Goal: Task Accomplishment & Management: Use online tool/utility

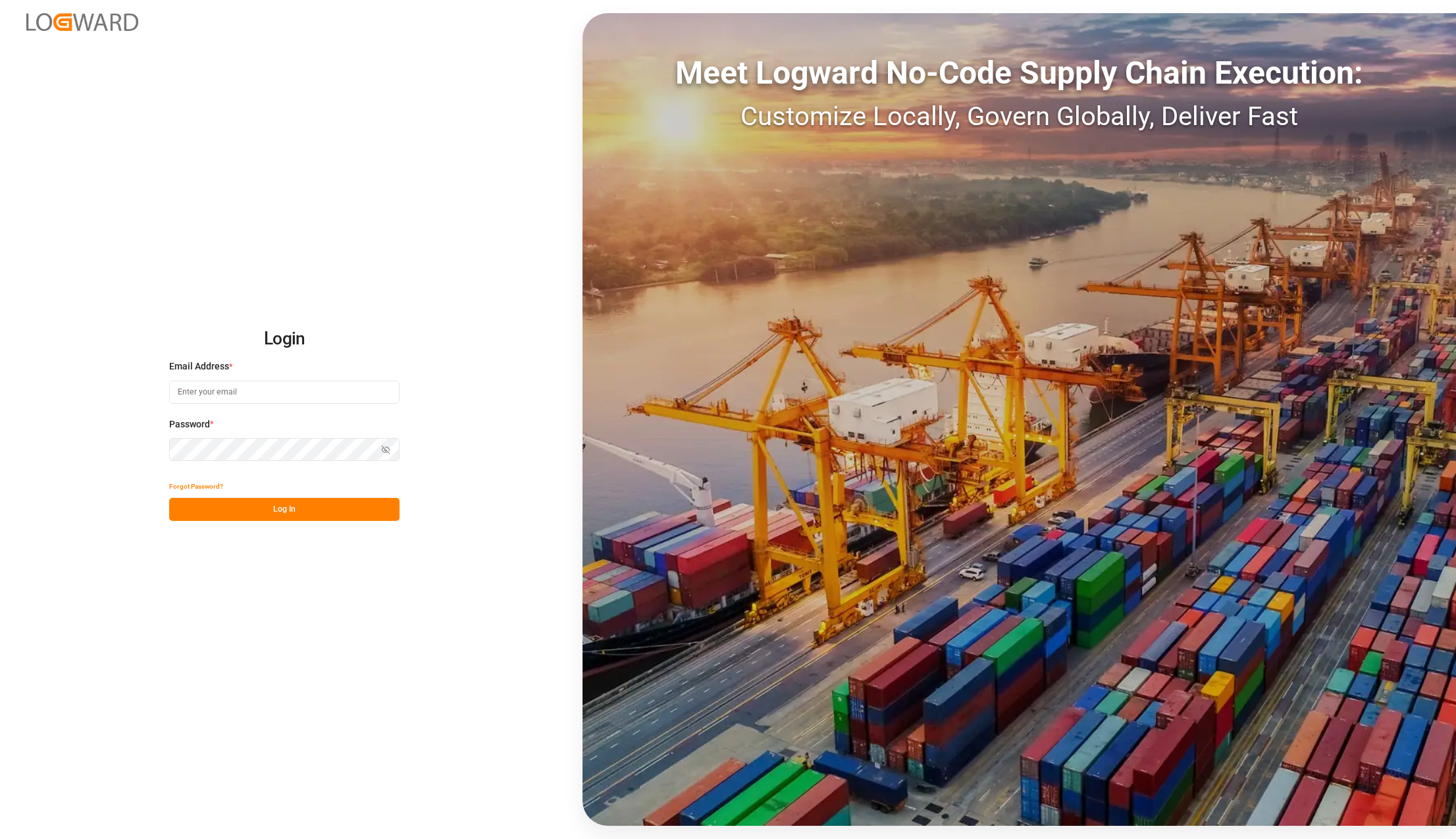
type input "[PERSON_NAME][EMAIL_ADDRESS][PERSON_NAME][DOMAIN_NAME]"
click at [333, 502] on button "Log In" at bounding box center [285, 509] width 230 height 23
click at [238, 502] on button "Log In" at bounding box center [285, 509] width 230 height 23
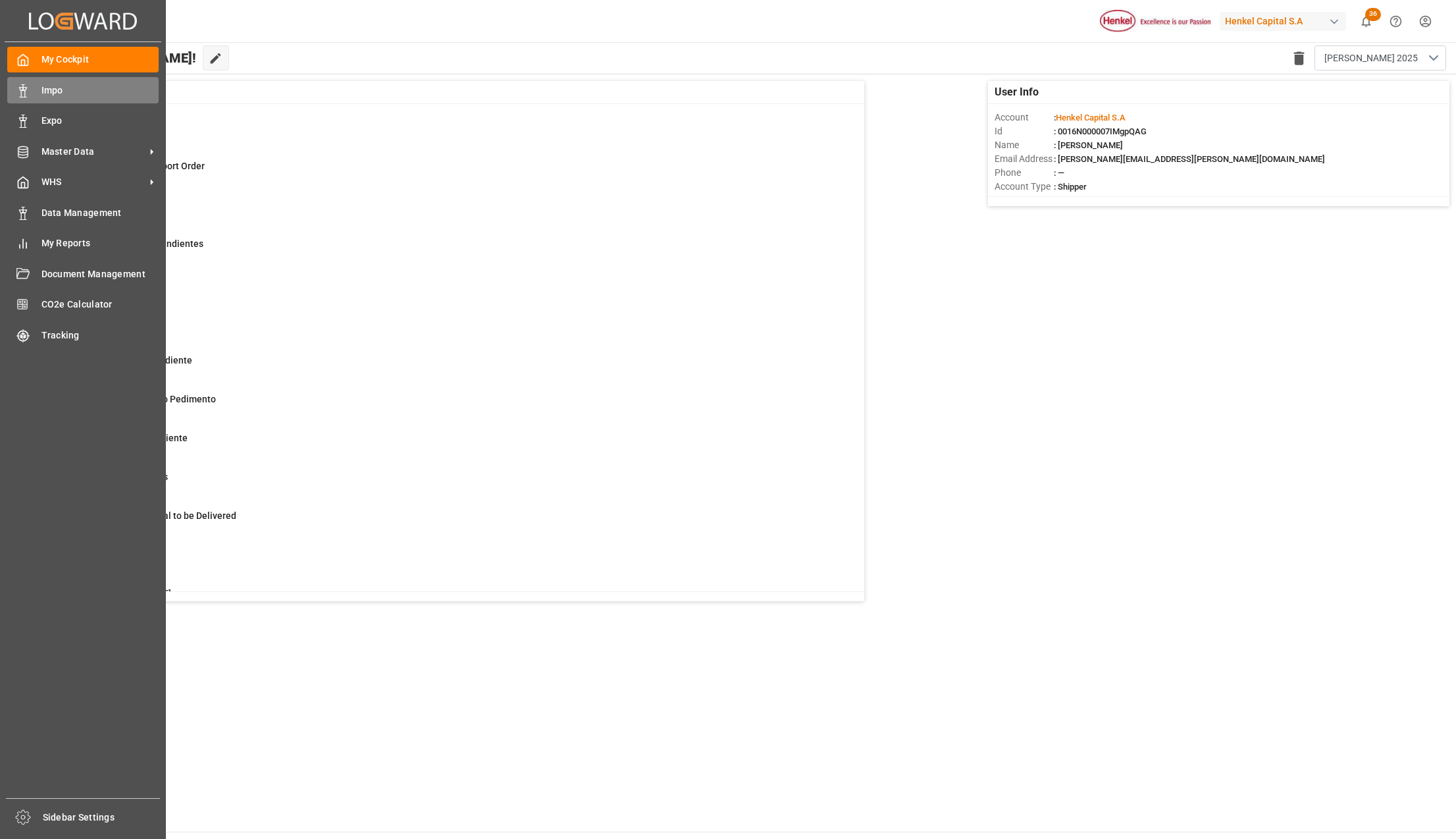
click at [83, 90] on span "Impo" at bounding box center [101, 90] width 118 height 14
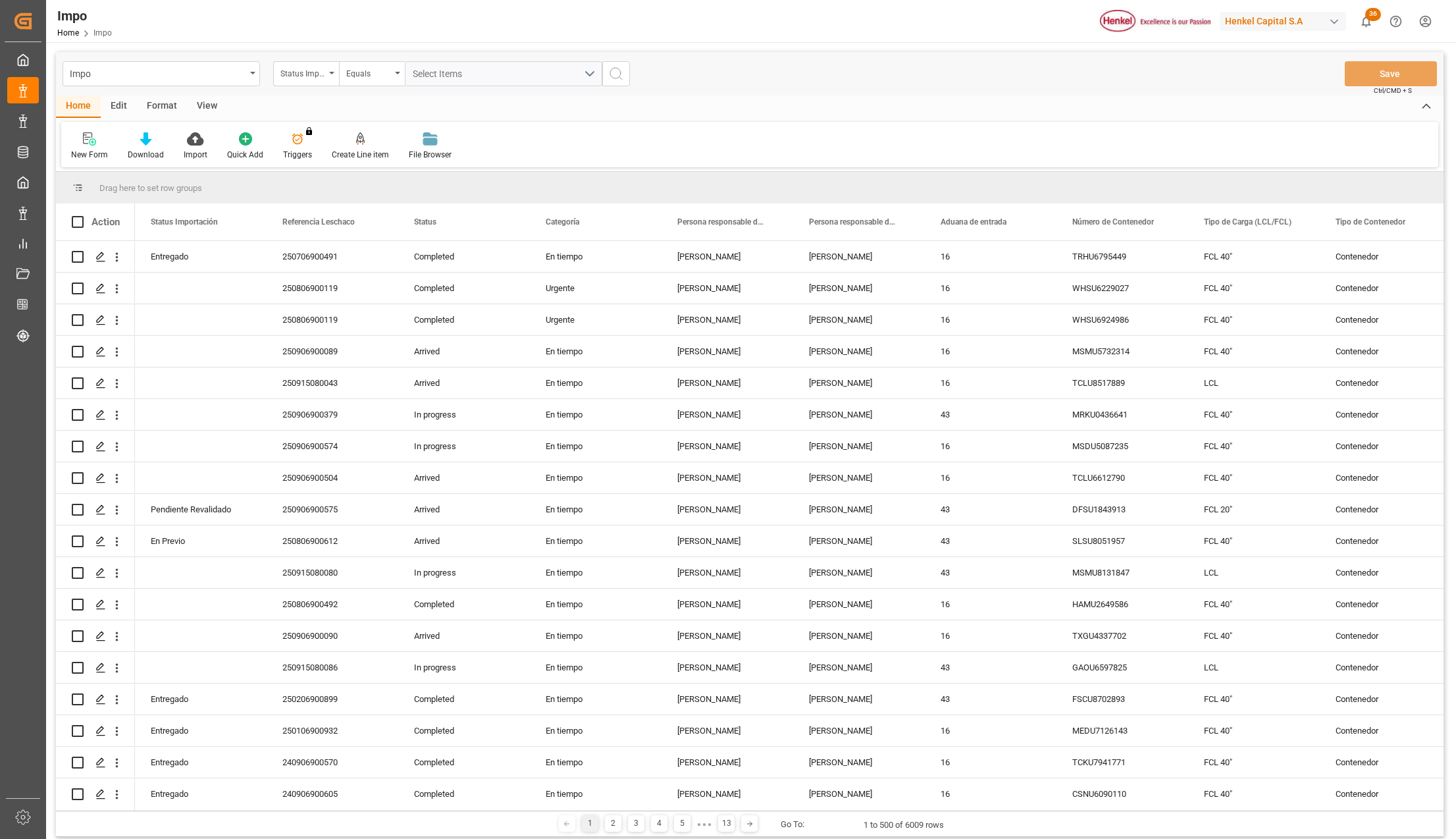
click at [209, 99] on div "View" at bounding box center [207, 106] width 40 height 23
click at [159, 146] on div "Standard Templates" at bounding box center [150, 146] width 85 height 29
click at [150, 183] on div "Seguimiento Operativo" at bounding box center [184, 186] width 115 height 14
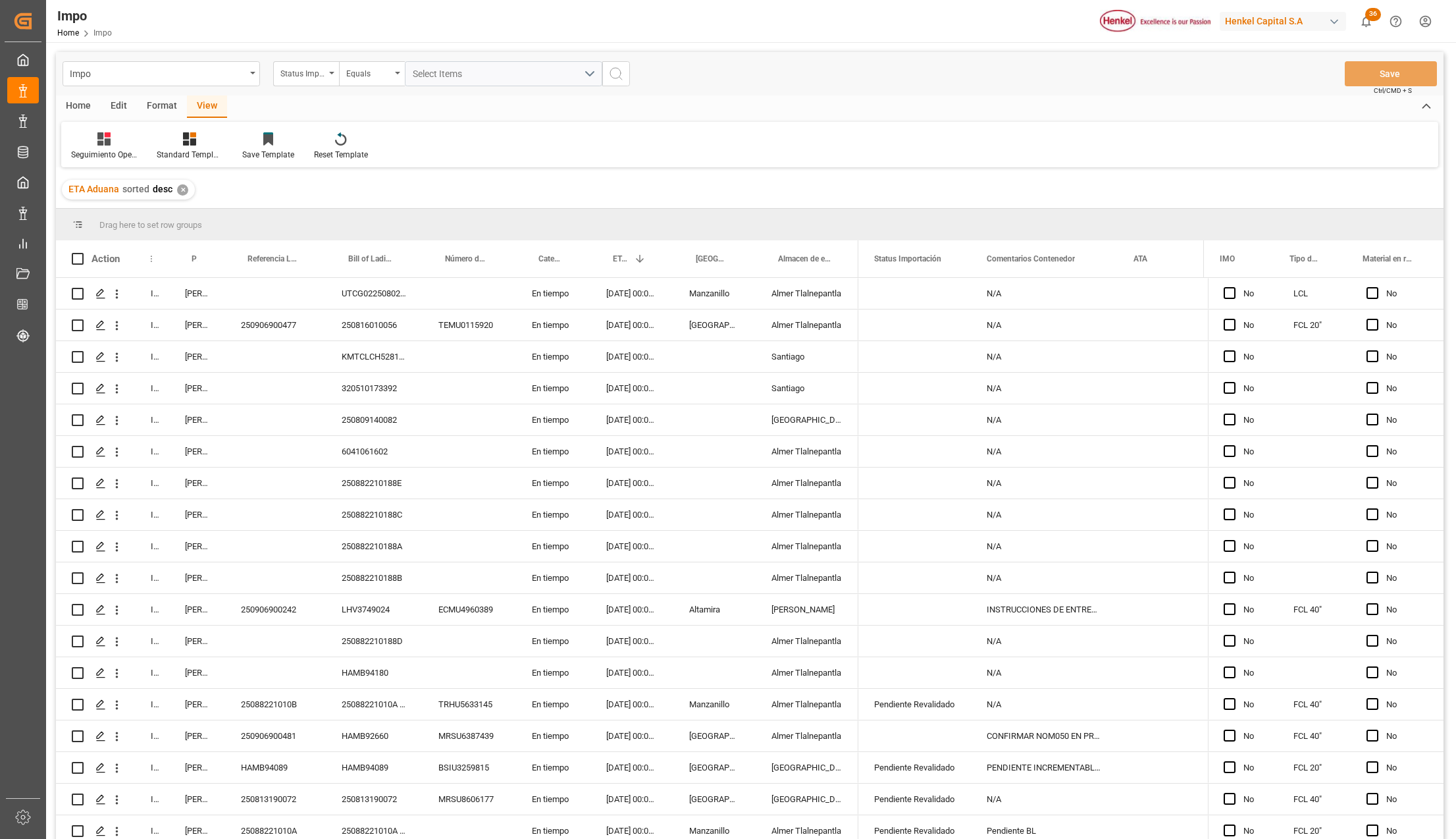
drag, startPoint x: 167, startPoint y: 250, endPoint x: 177, endPoint y: 259, distance: 13.5
click at [172, 253] on div at bounding box center [170, 259] width 5 height 37
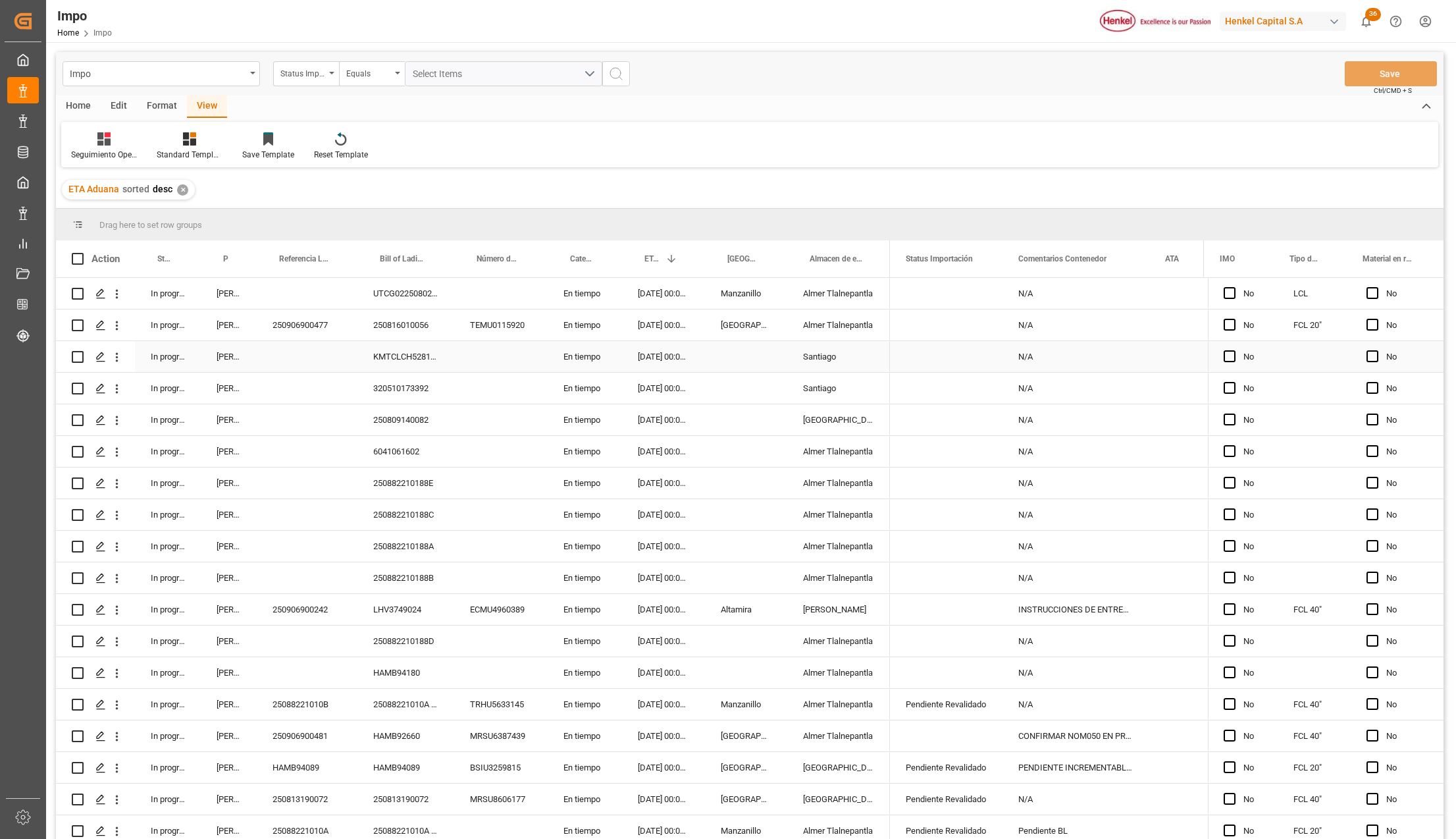
click at [224, 359] on div "[PERSON_NAME]" at bounding box center [228, 356] width 56 height 31
drag, startPoint x: 256, startPoint y: 244, endPoint x: 244, endPoint y: 261, distance: 20.8
click at [259, 248] on div at bounding box center [257, 259] width 5 height 37
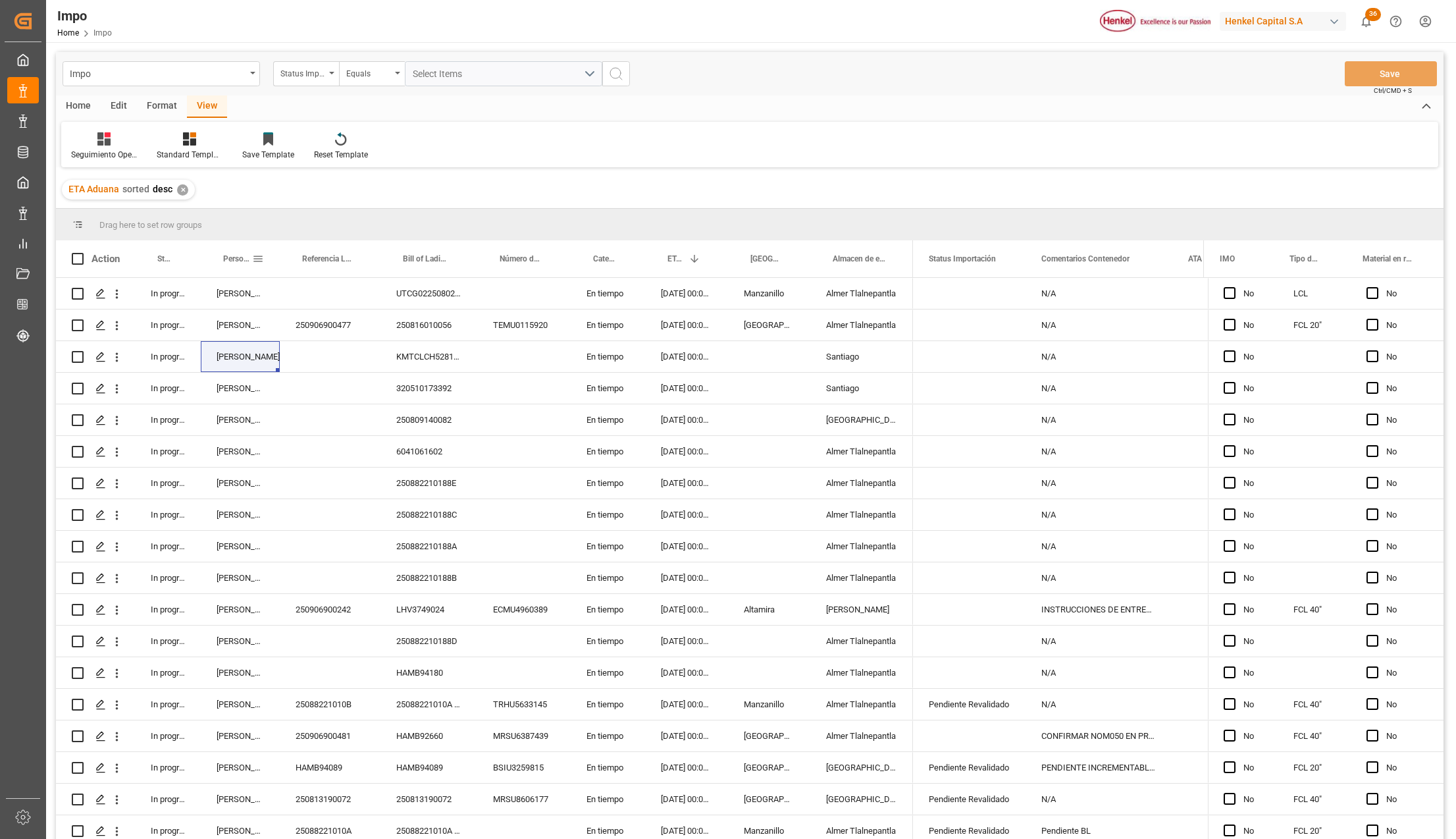
click at [256, 259] on span at bounding box center [257, 259] width 12 height 12
click at [364, 261] on span "filter" at bounding box center [365, 260] width 12 height 12
type input "[PERSON_NAME]"
click at [299, 430] on div "Press SPACE to select this row." at bounding box center [330, 420] width 101 height 31
click at [258, 257] on span at bounding box center [257, 259] width 12 height 12
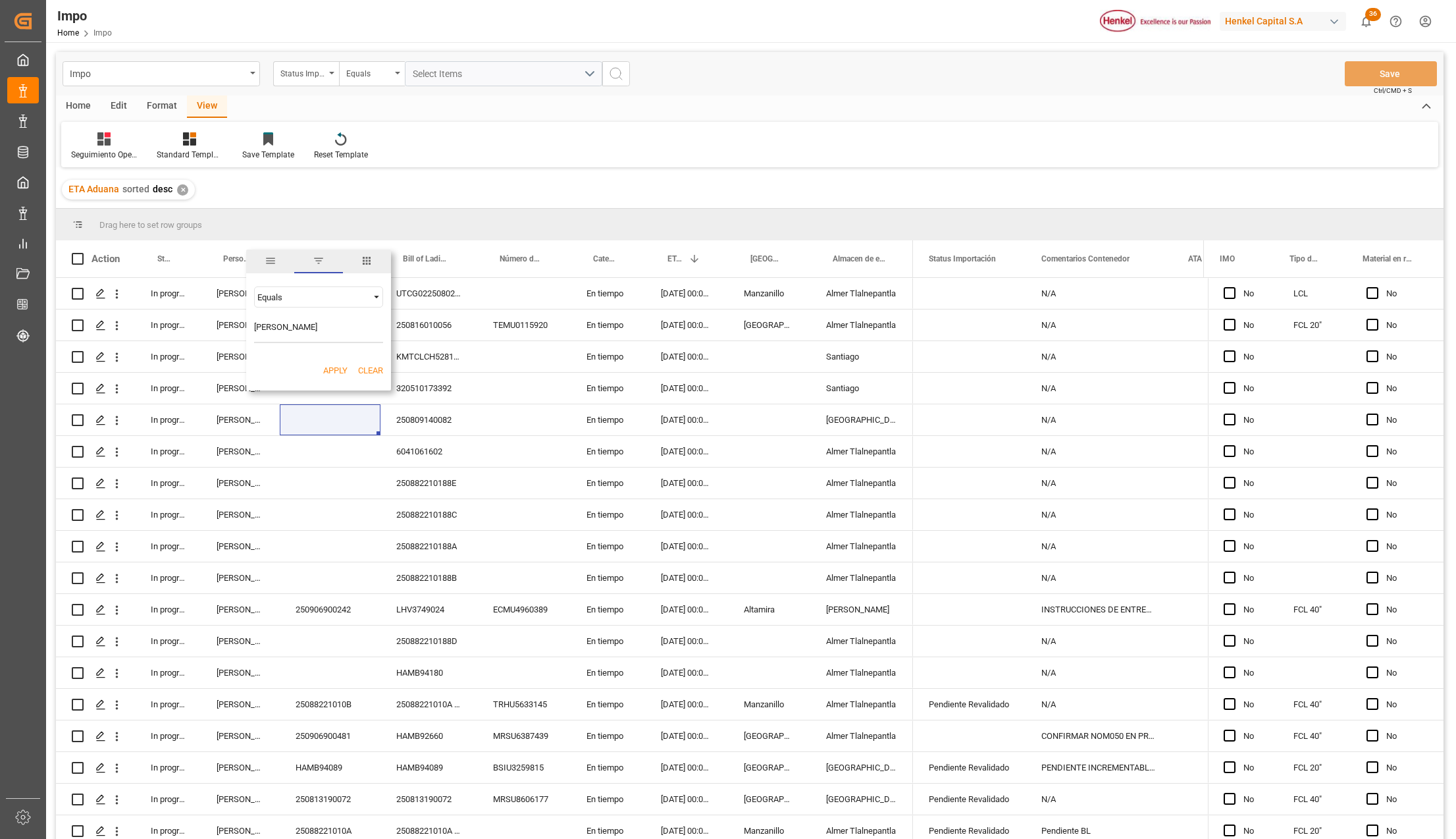
click at [326, 367] on button "Apply" at bounding box center [335, 371] width 24 height 14
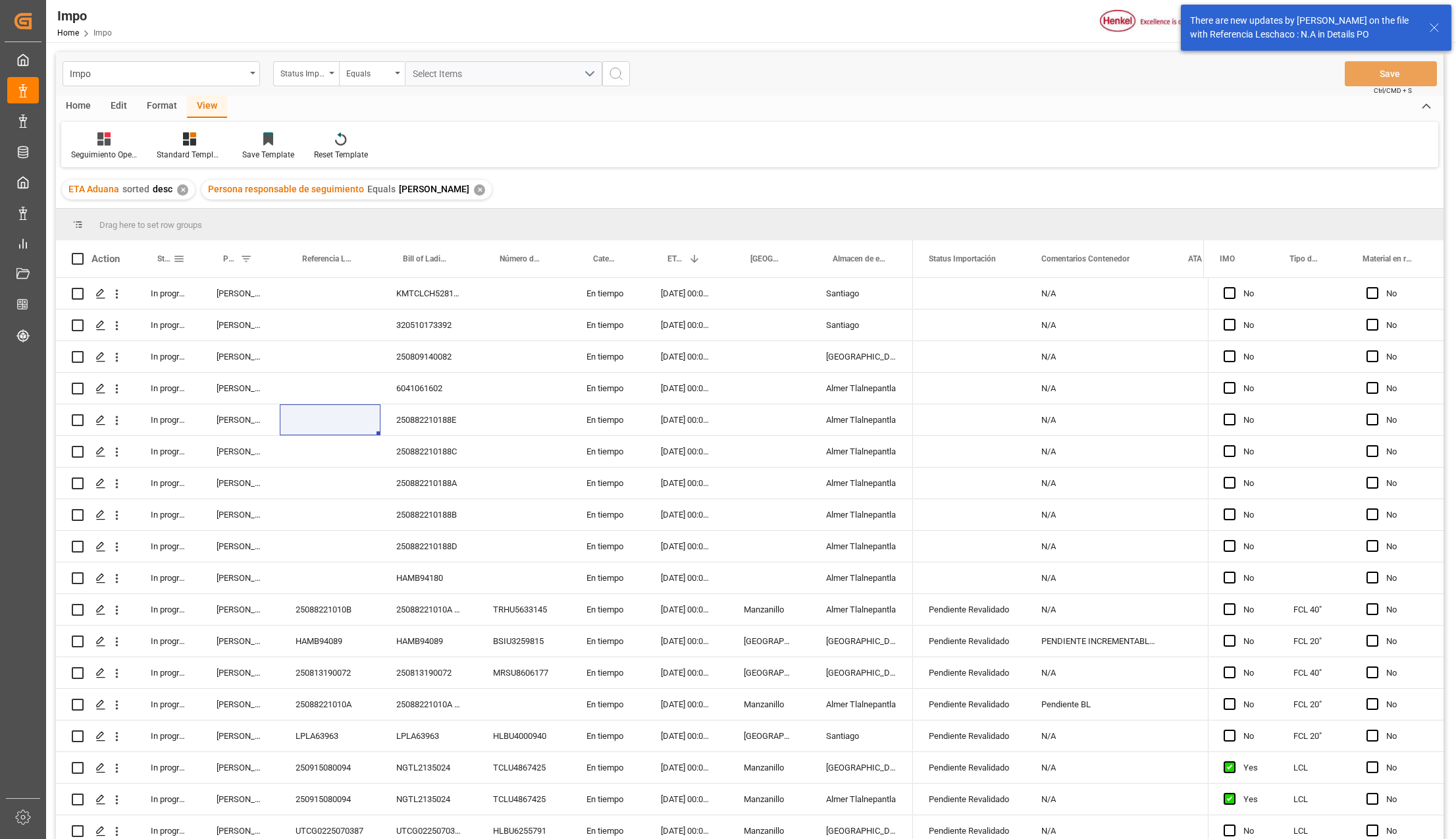
click at [181, 254] on span at bounding box center [179, 259] width 12 height 12
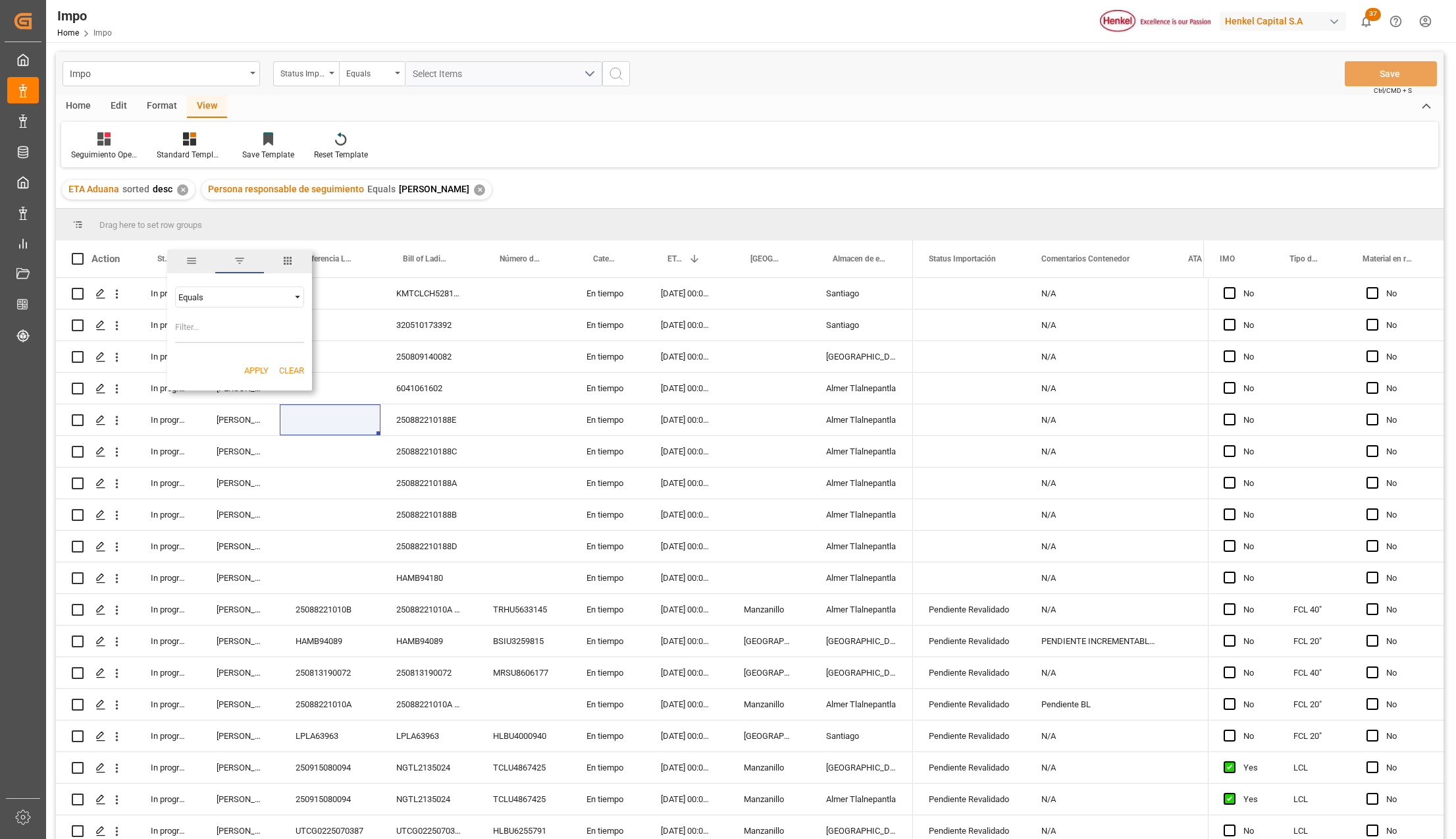
click at [218, 296] on div "Equals" at bounding box center [234, 297] width 111 height 10
click at [199, 463] on span "Contains" at bounding box center [194, 465] width 33 height 10
click at [191, 328] on input "Filter Value" at bounding box center [239, 329] width 129 height 26
type input "Arrived,In progress,Pending,Storage"
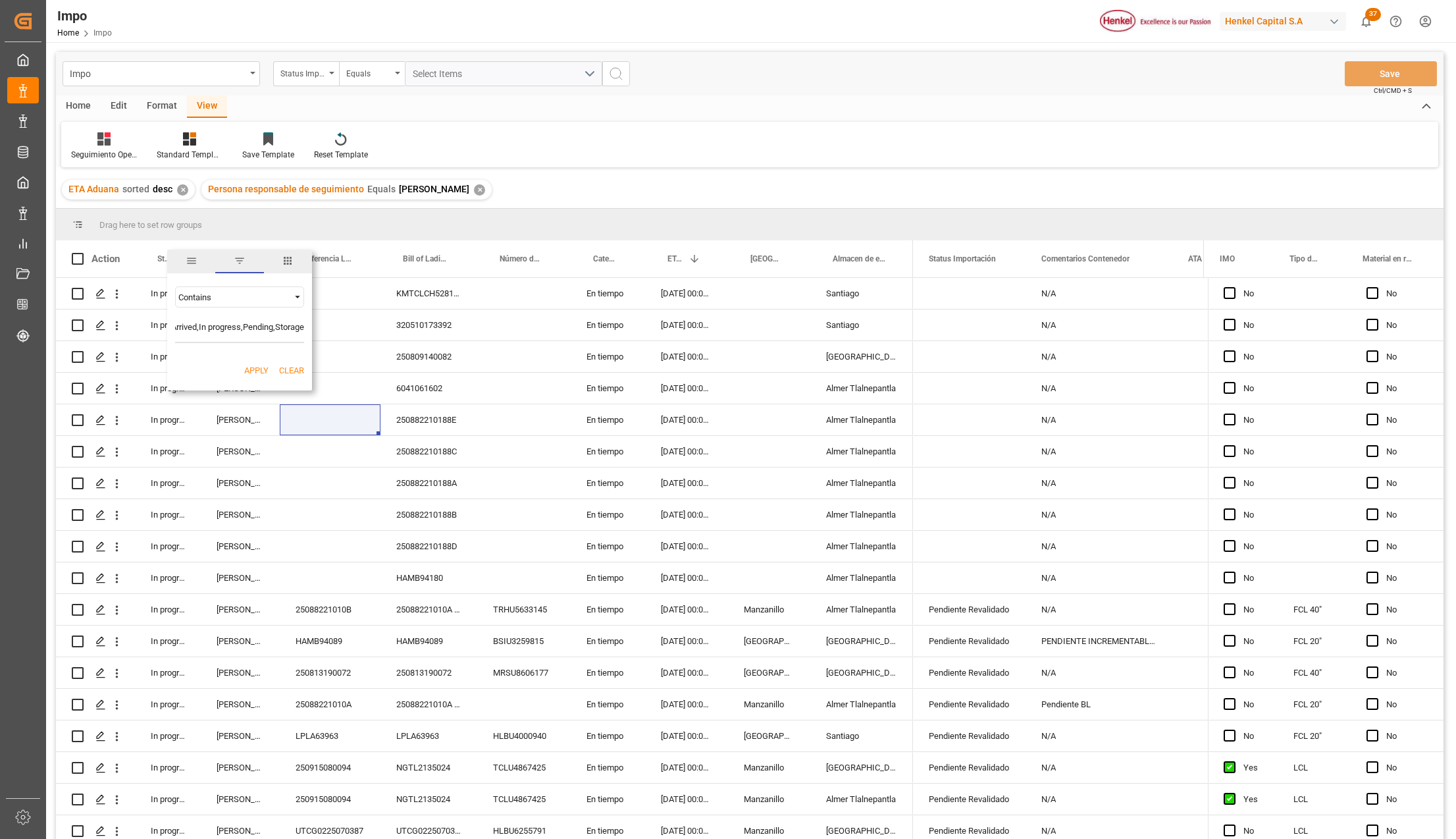
click at [257, 367] on button "Apply" at bounding box center [256, 371] width 24 height 14
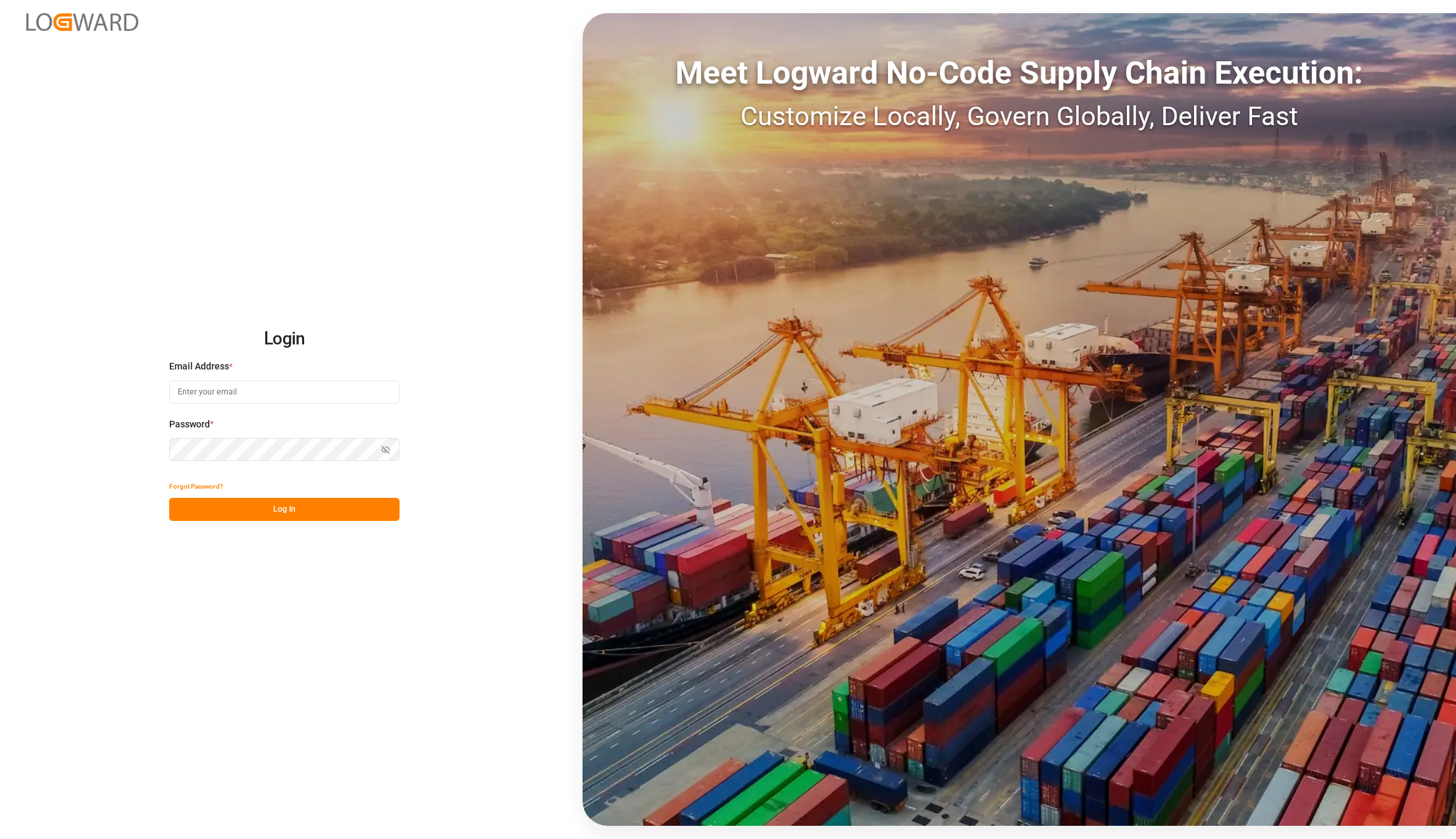
type input "[PERSON_NAME][EMAIL_ADDRESS][PERSON_NAME][DOMAIN_NAME]"
click at [296, 511] on button "Log In" at bounding box center [285, 509] width 230 height 23
click at [316, 509] on button "Log In" at bounding box center [285, 509] width 230 height 23
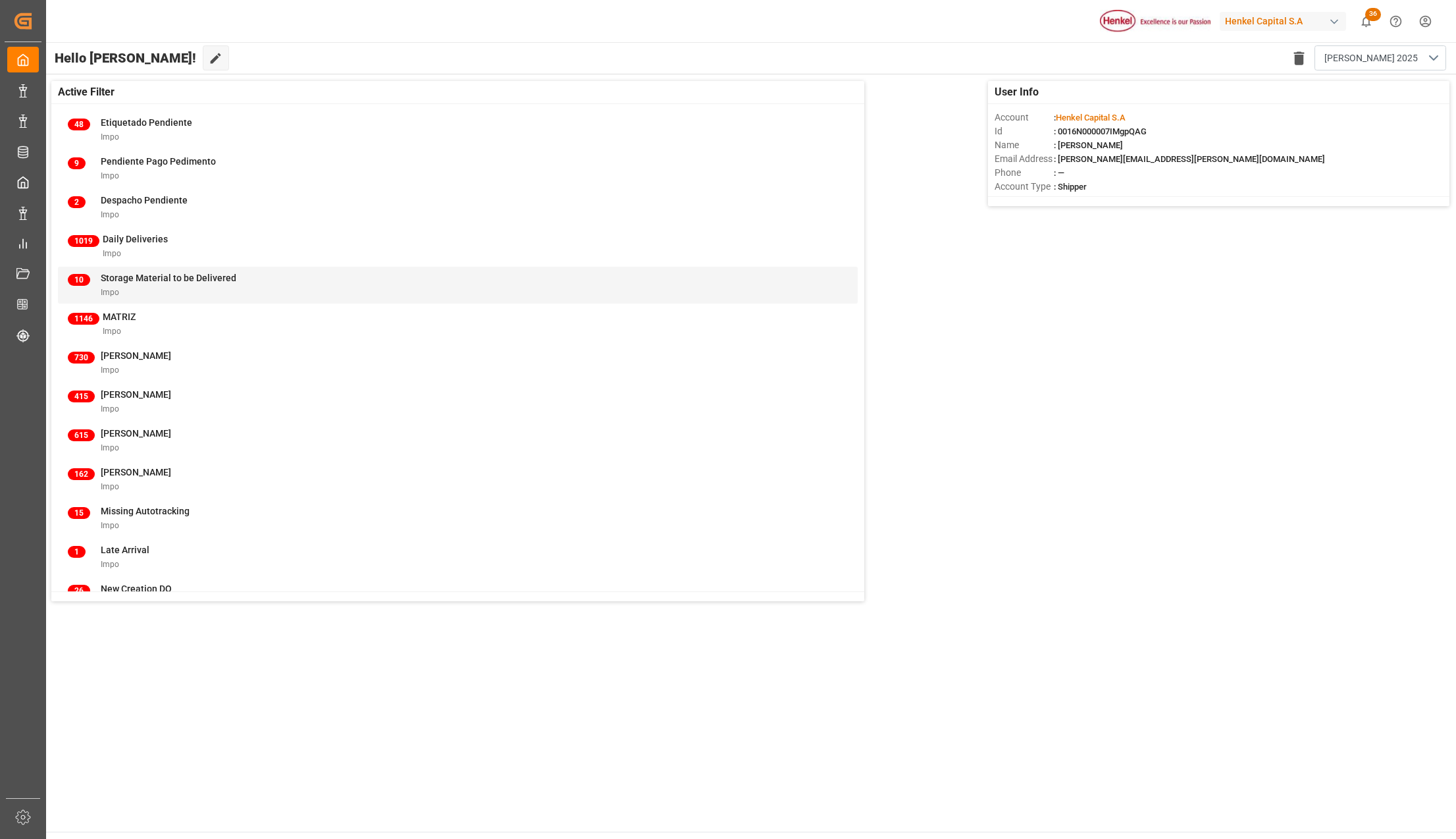
scroll to position [263, 0]
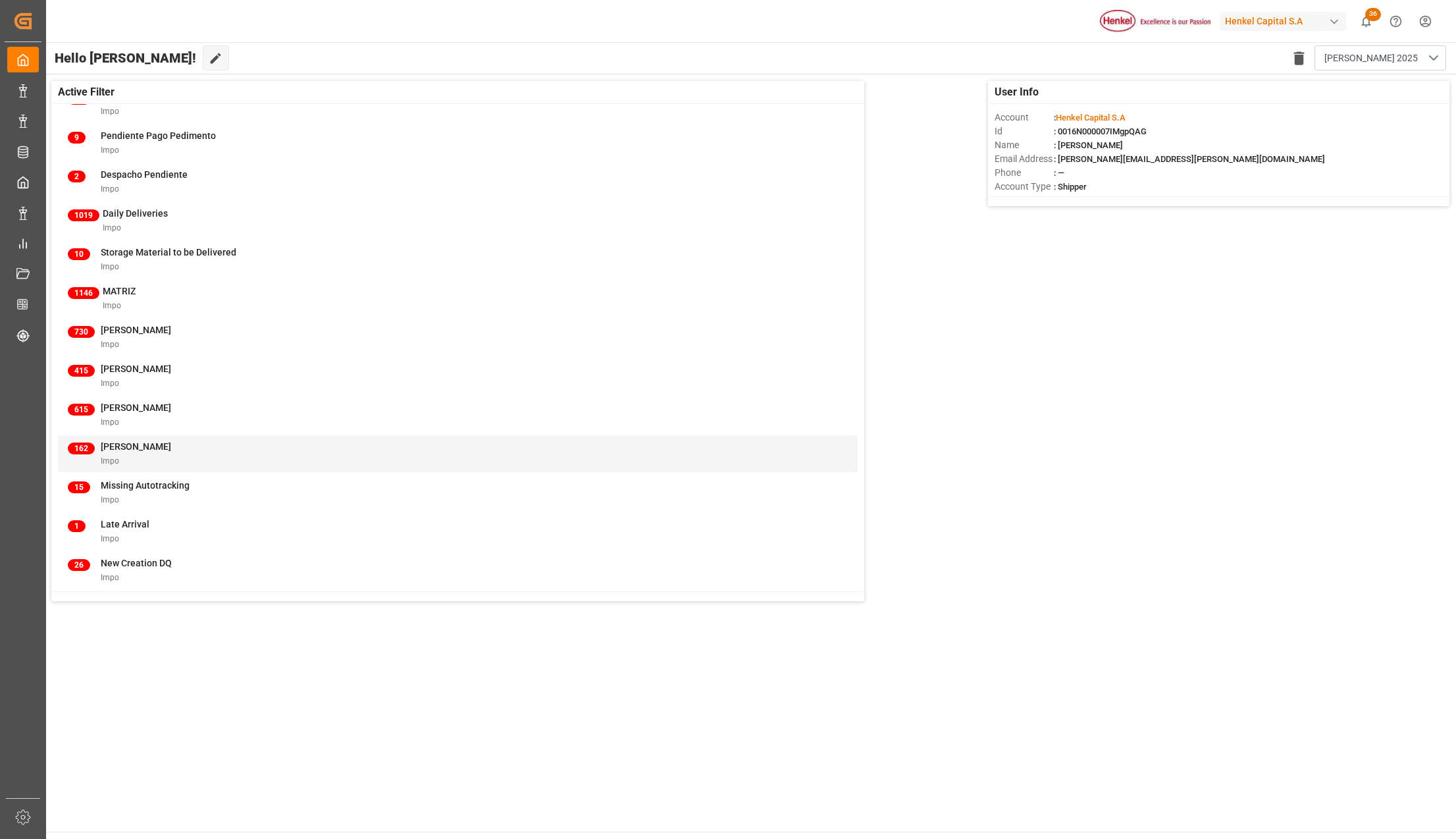
click at [99, 451] on div "162" at bounding box center [84, 454] width 33 height 27
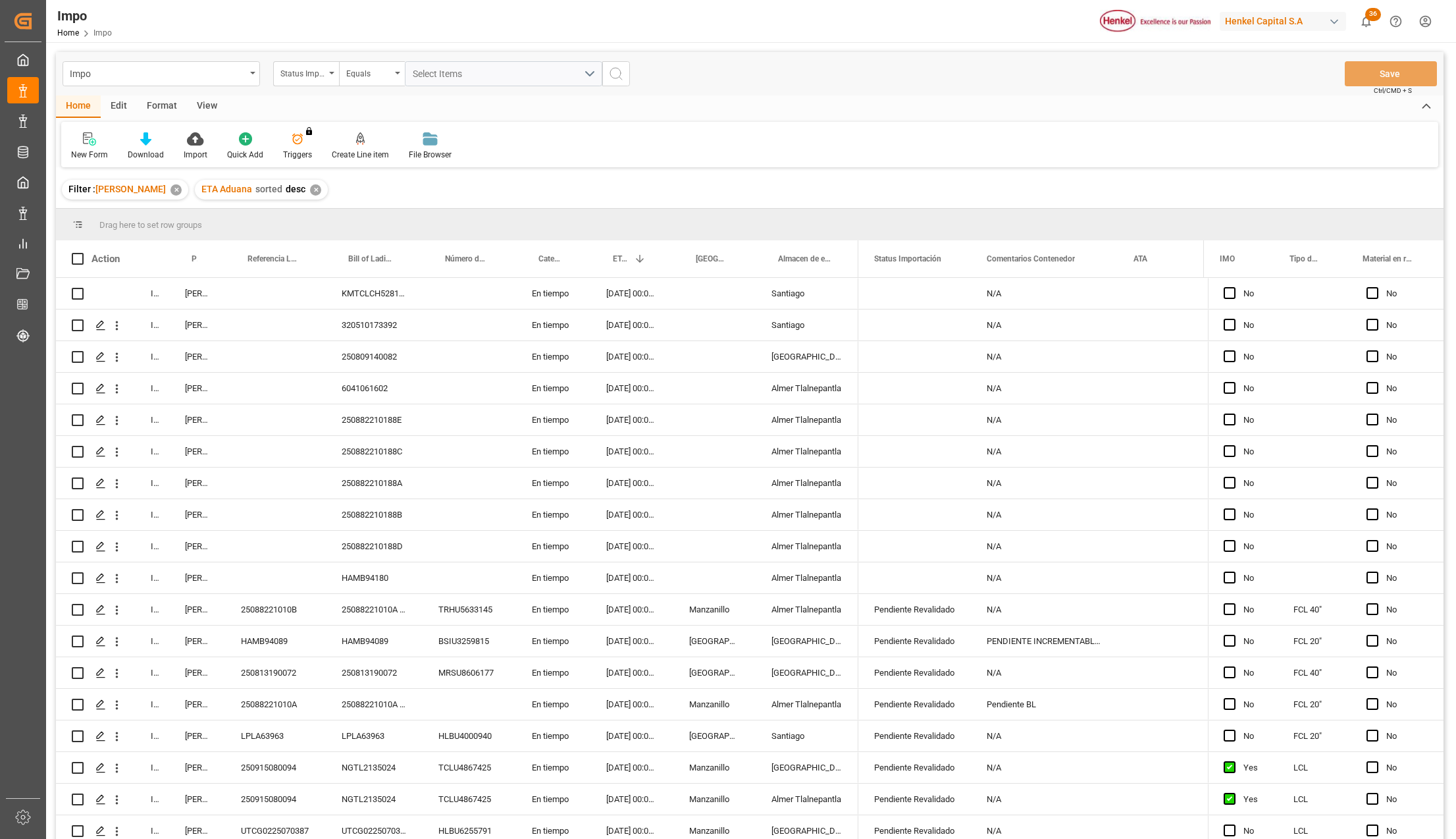
click at [155, 108] on div "Format" at bounding box center [161, 106] width 50 height 23
click at [189, 103] on div "View" at bounding box center [207, 106] width 40 height 23
click at [169, 137] on div at bounding box center [189, 138] width 66 height 14
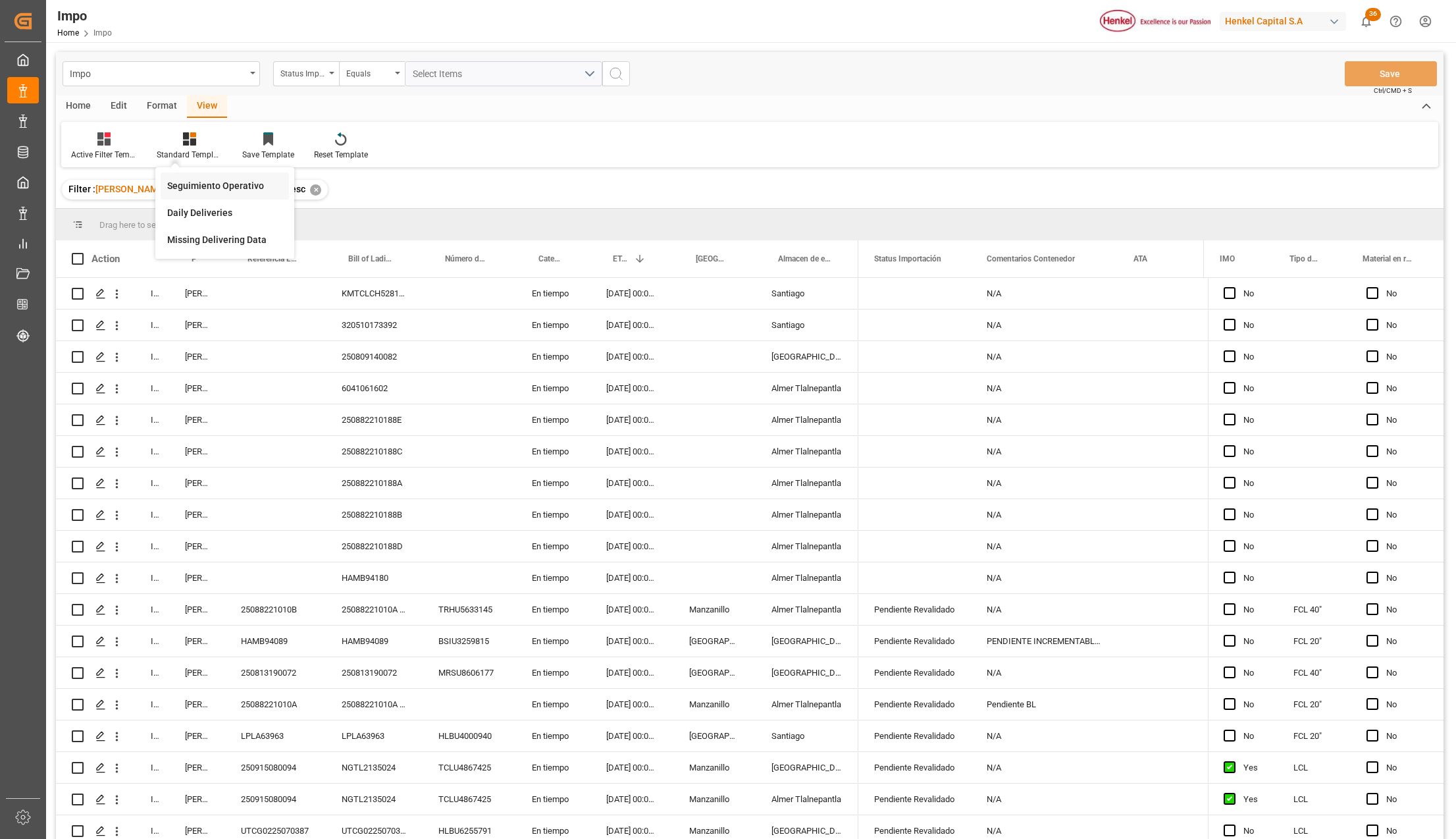
click at [210, 180] on div "Seguimiento Operativo" at bounding box center [224, 186] width 115 height 14
drag, startPoint x: 166, startPoint y: 253, endPoint x: 177, endPoint y: 259, distance: 12.5
click at [172, 251] on div at bounding box center [170, 259] width 5 height 37
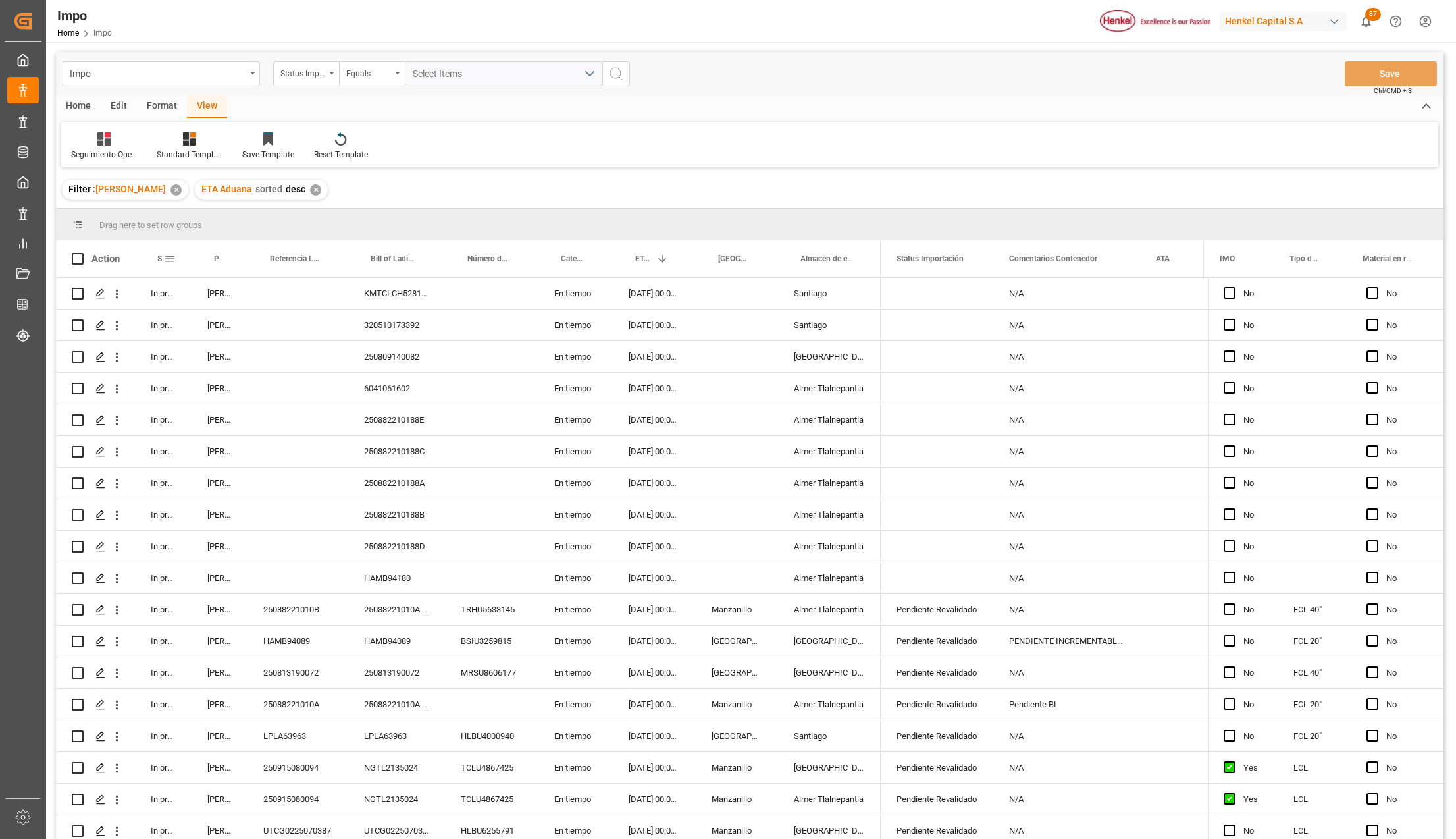
click at [171, 259] on span at bounding box center [170, 259] width 12 height 12
click at [228, 263] on span "filter" at bounding box center [230, 260] width 12 height 12
click at [214, 298] on div "Equals" at bounding box center [225, 297] width 111 height 10
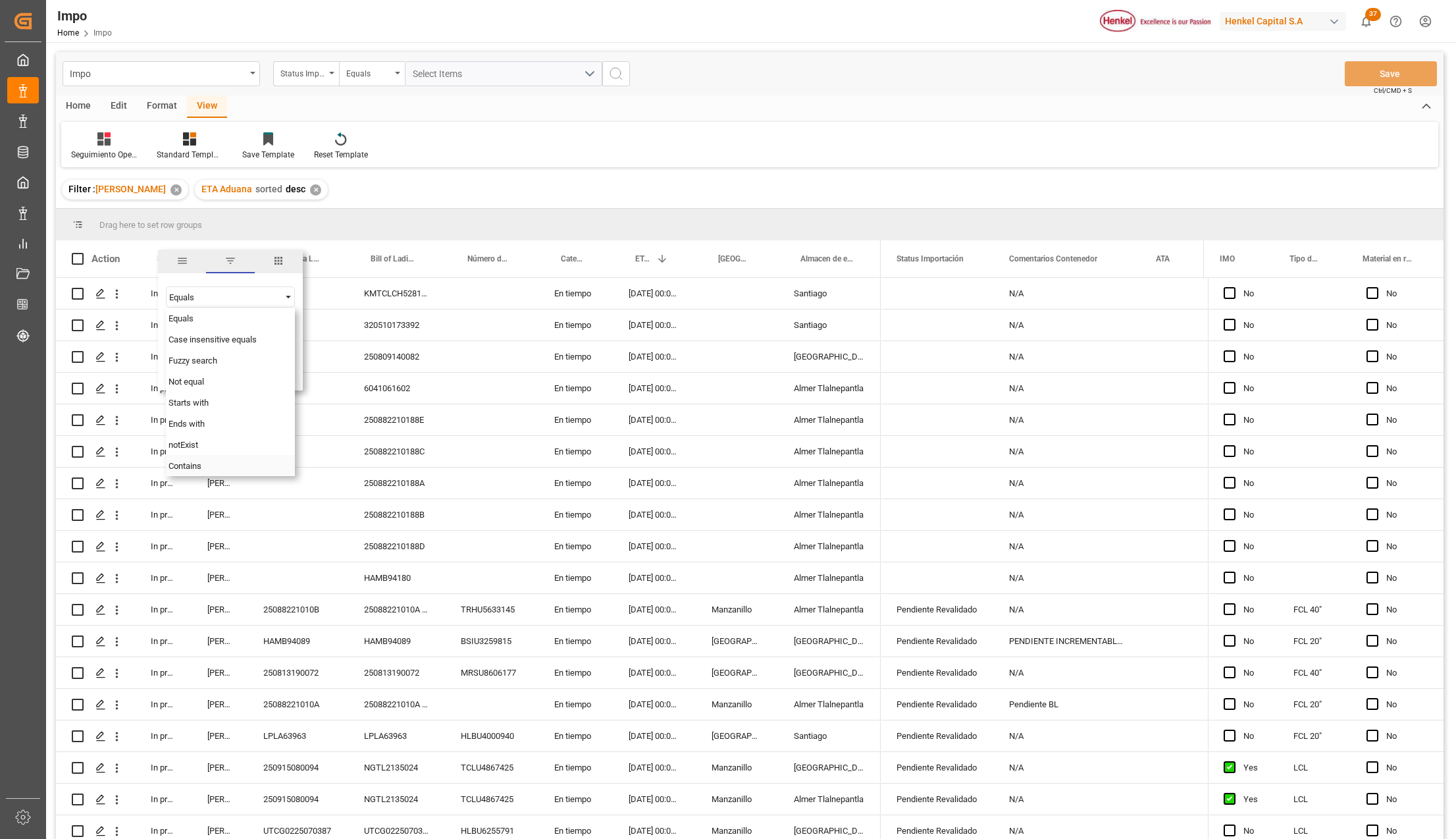
click at [204, 466] on div "Contains" at bounding box center [230, 465] width 129 height 21
click at [187, 333] on input "Filter Value" at bounding box center [230, 329] width 129 height 26
type input "Arrived,In progress,Pending,Storage"
click at [241, 376] on button "Apply" at bounding box center [247, 371] width 24 height 14
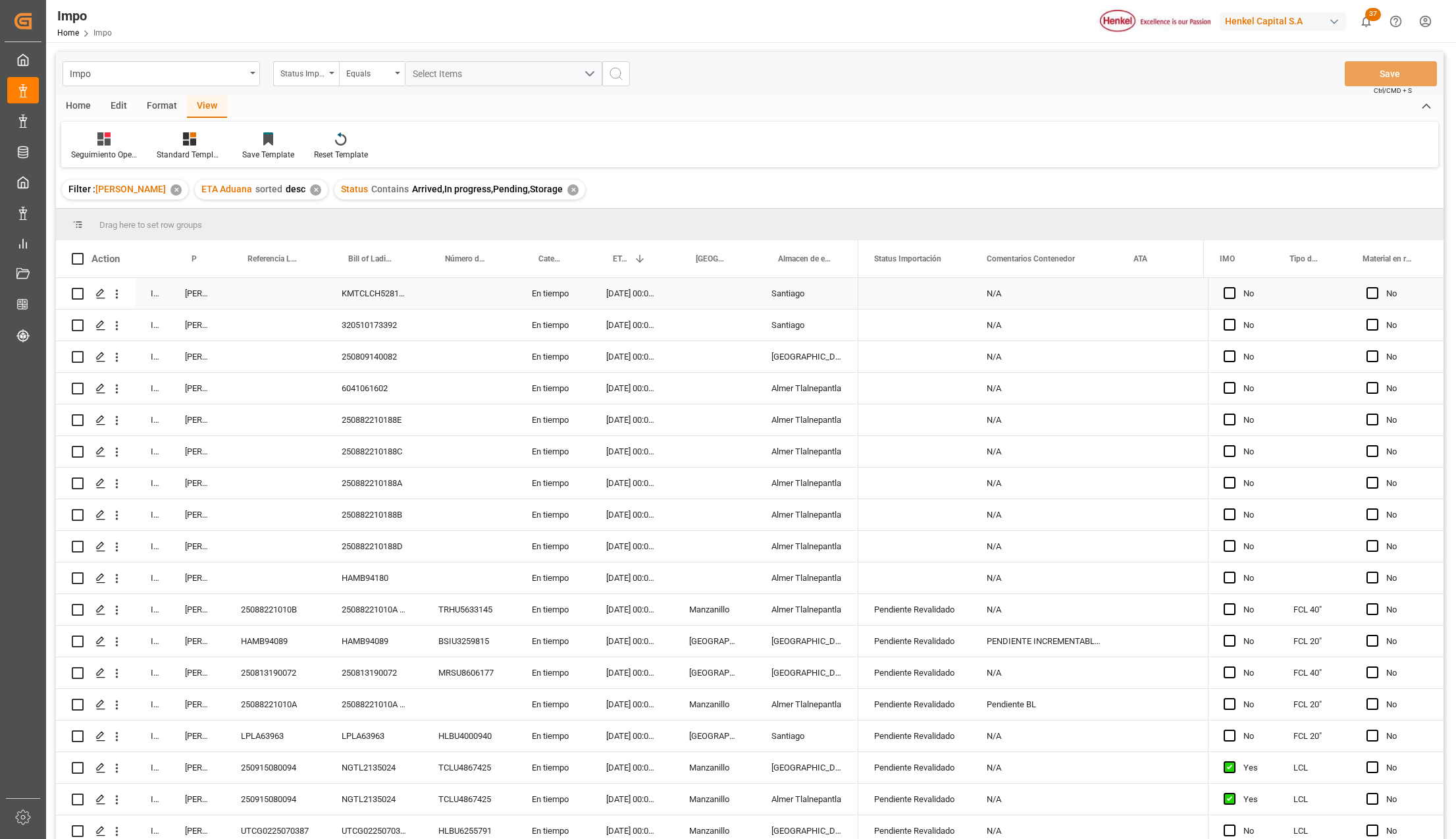
click at [185, 302] on div "[PERSON_NAME]" at bounding box center [198, 293] width 56 height 31
click at [732, 259] on span at bounding box center [733, 259] width 12 height 12
click at [790, 261] on span "filter" at bounding box center [794, 260] width 12 height 12
click at [675, 332] on div "Press SPACE to select this row." at bounding box center [714, 325] width 83 height 31
click at [743, 257] on div "[GEOGRAPHIC_DATA] - Locode" at bounding box center [714, 259] width 83 height 37
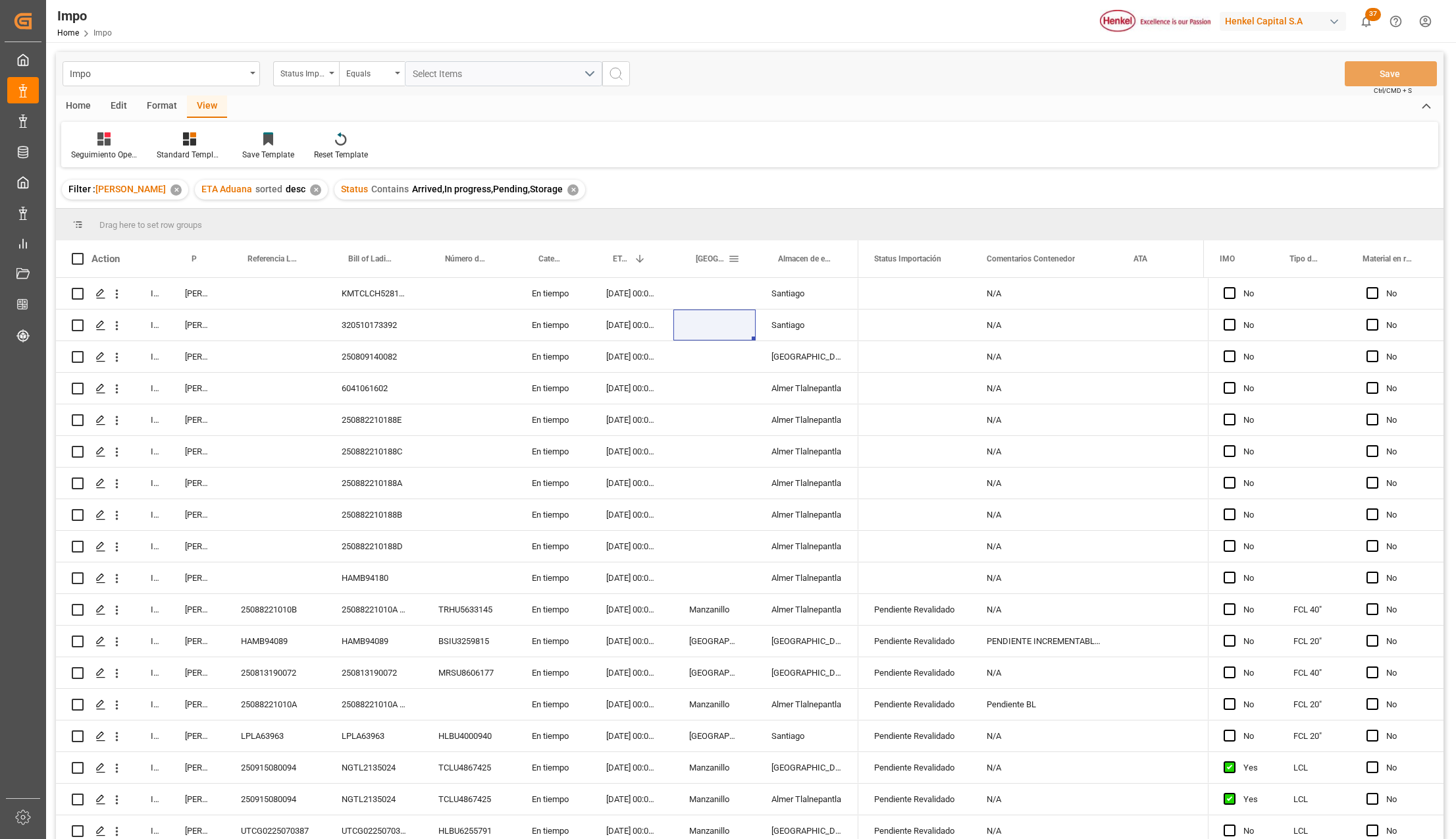
click at [737, 259] on span at bounding box center [733, 259] width 12 height 12
type input "Manzanillo"
click at [815, 362] on div "Apply Clear" at bounding box center [795, 371] width 145 height 34
click at [810, 369] on button "Apply" at bounding box center [811, 371] width 24 height 14
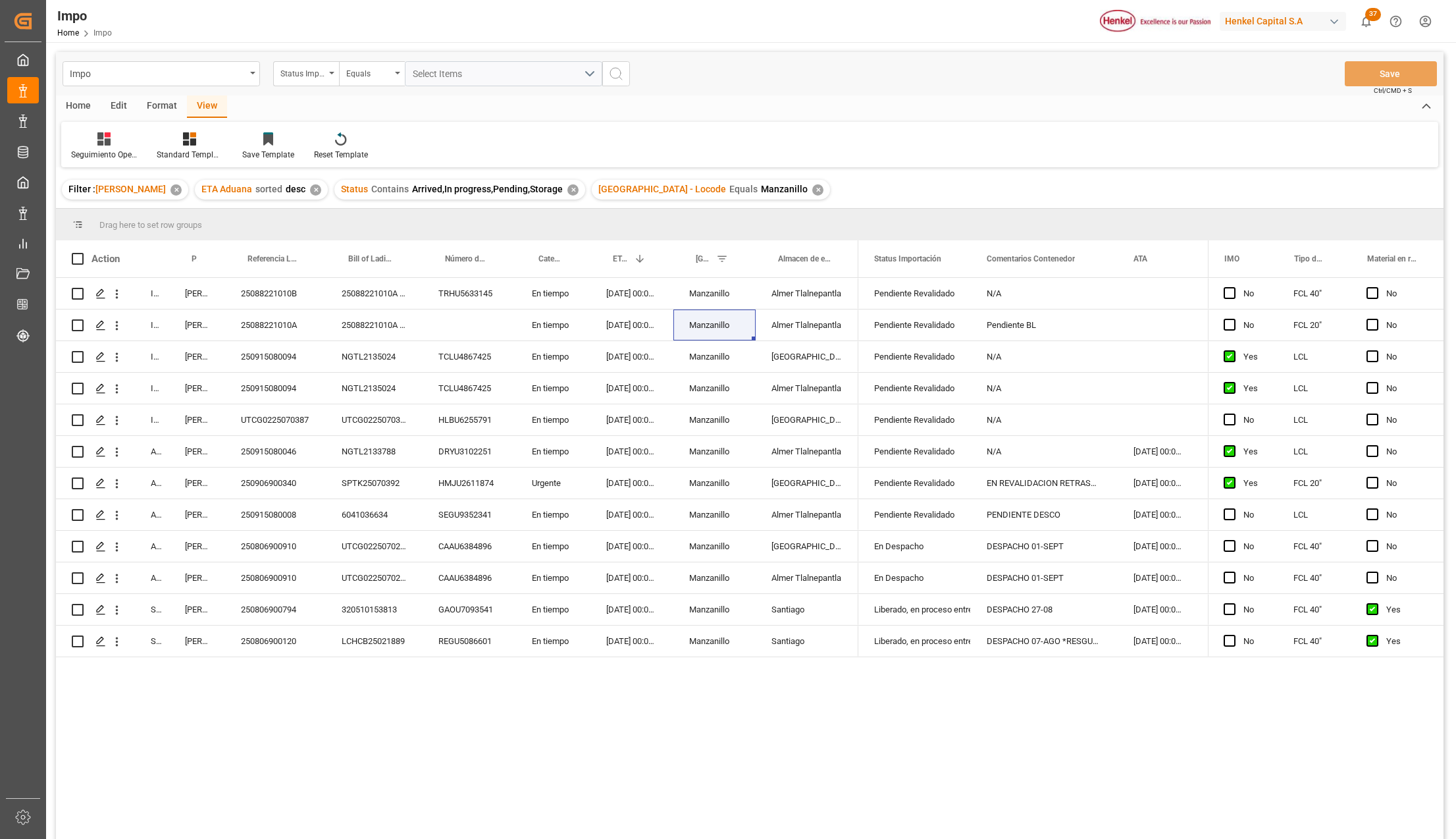
click at [169, 105] on div "Format" at bounding box center [161, 106] width 50 height 23
click at [148, 141] on icon at bounding box center [151, 139] width 14 height 14
click at [159, 180] on div "Impo Status Importación Equals Select Items Save Ctrl/CMD + S Home Edit Format …" at bounding box center [750, 463] width 1388 height 822
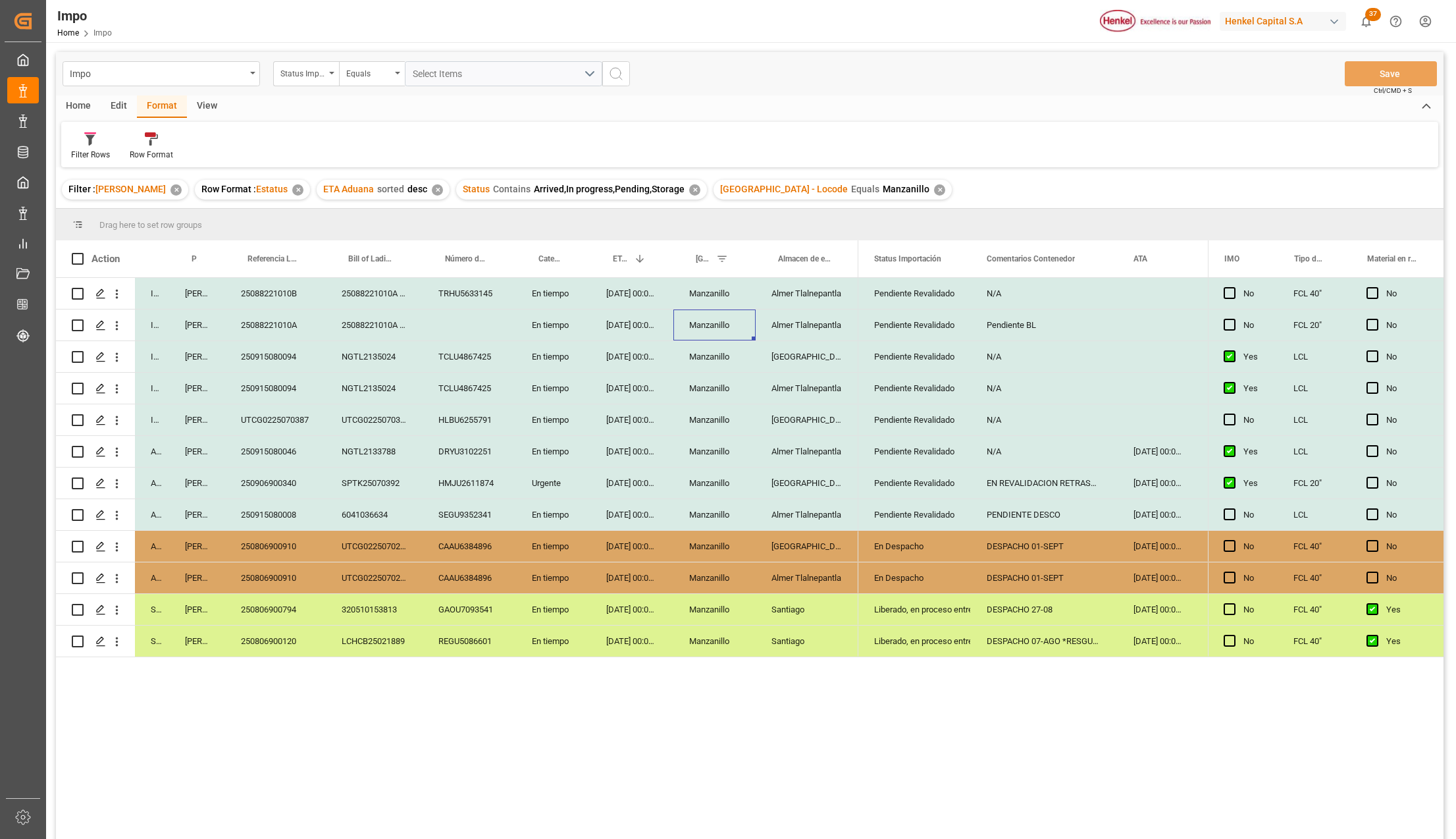
click at [719, 408] on div "Manzanillo" at bounding box center [714, 420] width 83 height 31
click at [614, 373] on div "[DATE] 00:00:00" at bounding box center [631, 388] width 83 height 31
click at [287, 541] on div "250806900910" at bounding box center [275, 546] width 101 height 31
click at [1047, 522] on div "PENDIENTE DESCO" at bounding box center [1044, 514] width 147 height 31
click at [1033, 538] on div "DESPACHO 01-SEPT" at bounding box center [1044, 546] width 147 height 31
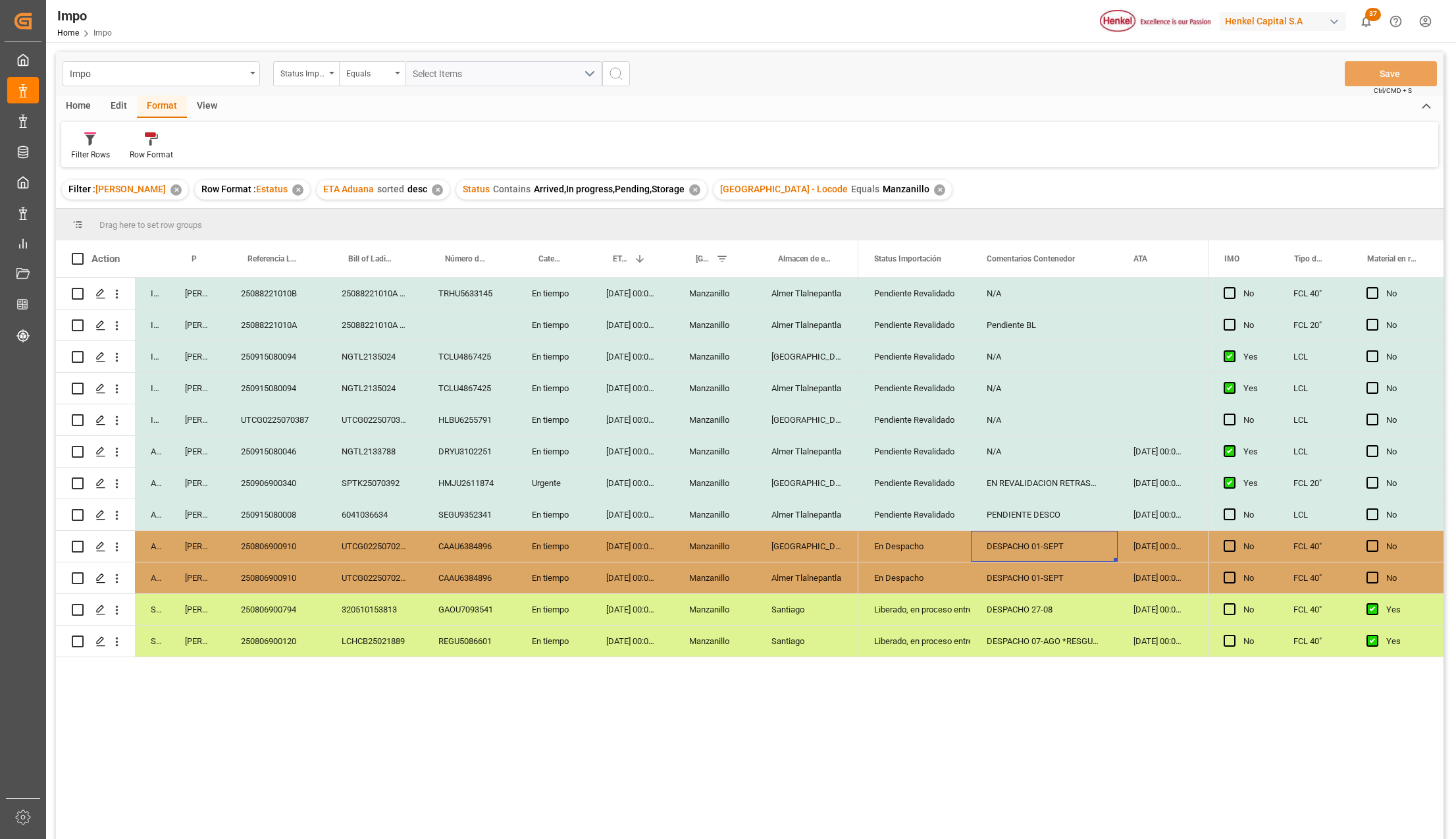
click at [298, 551] on div "250806900910" at bounding box center [275, 546] width 101 height 31
drag, startPoint x: 1025, startPoint y: 548, endPoint x: 1038, endPoint y: 636, distance: 89.0
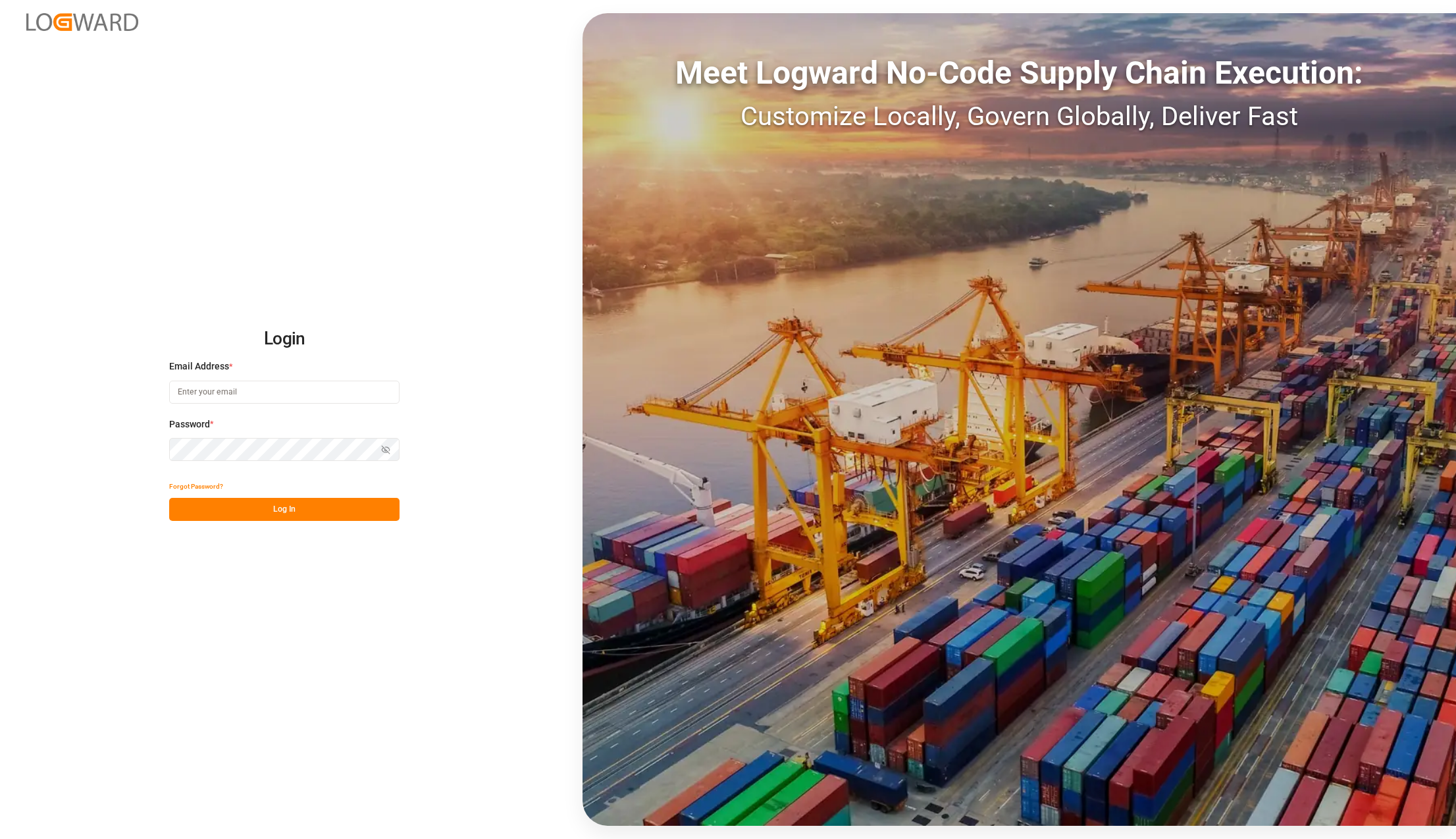
type input "[PERSON_NAME][EMAIL_ADDRESS][PERSON_NAME][DOMAIN_NAME]"
click at [259, 501] on button "Log In" at bounding box center [285, 509] width 230 height 23
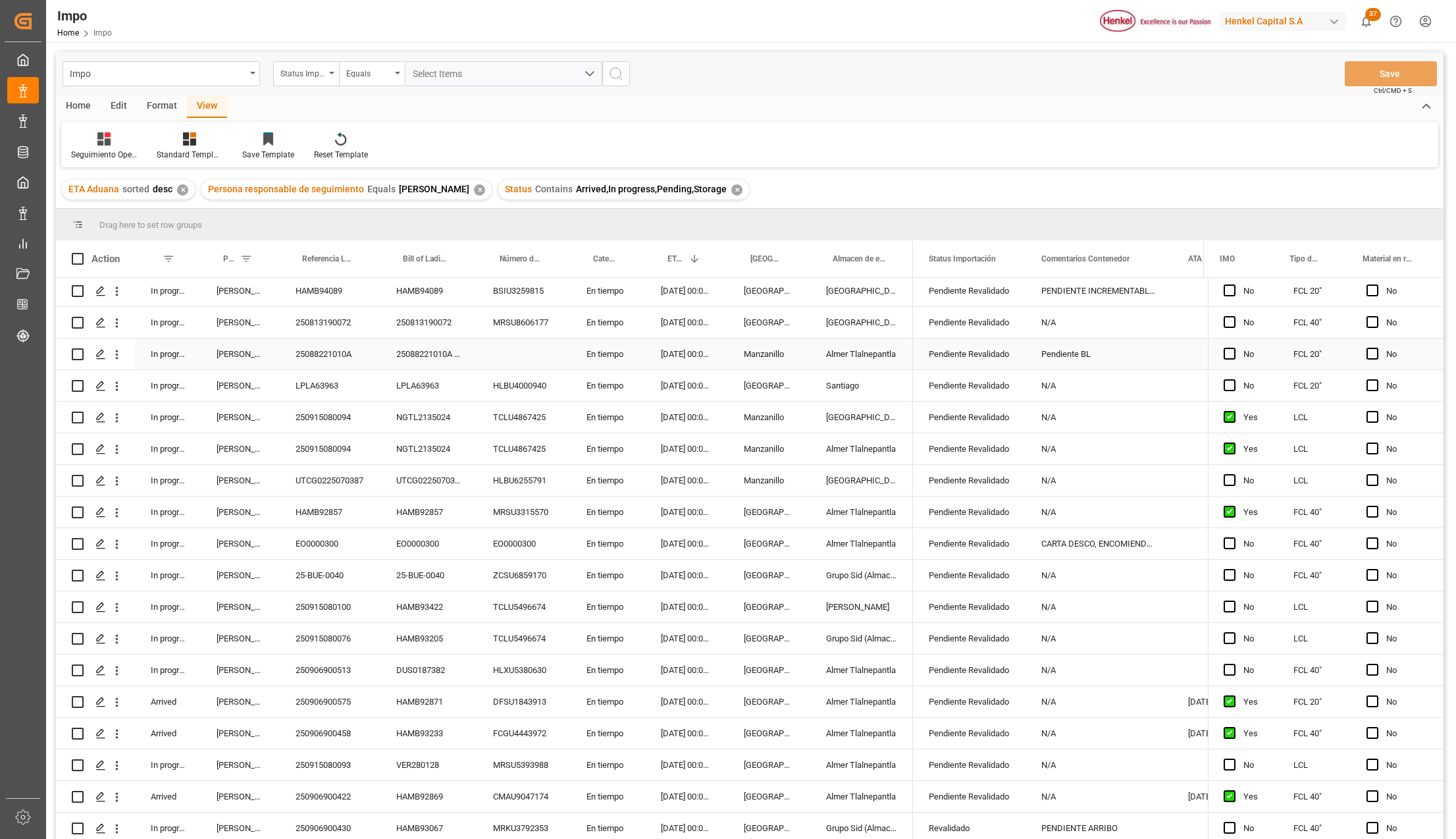
scroll to position [351, 0]
click at [790, 256] on span at bounding box center [788, 259] width 12 height 12
click at [806, 332] on input "Filter Value" at bounding box center [849, 329] width 129 height 26
type input "[GEOGRAPHIC_DATA]"
click at [861, 369] on button "Apply" at bounding box center [866, 371] width 24 height 14
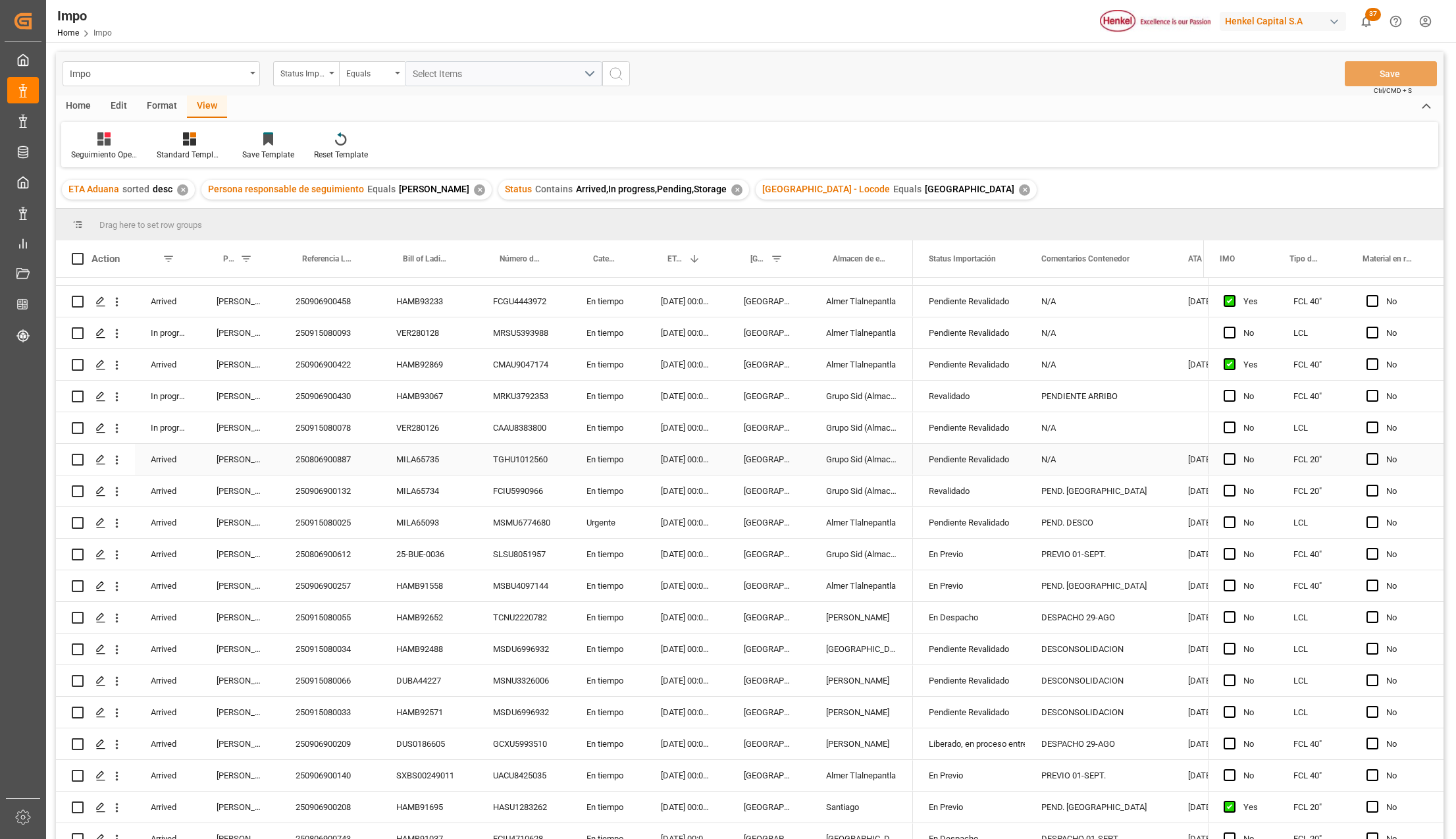
scroll to position [483, 0]
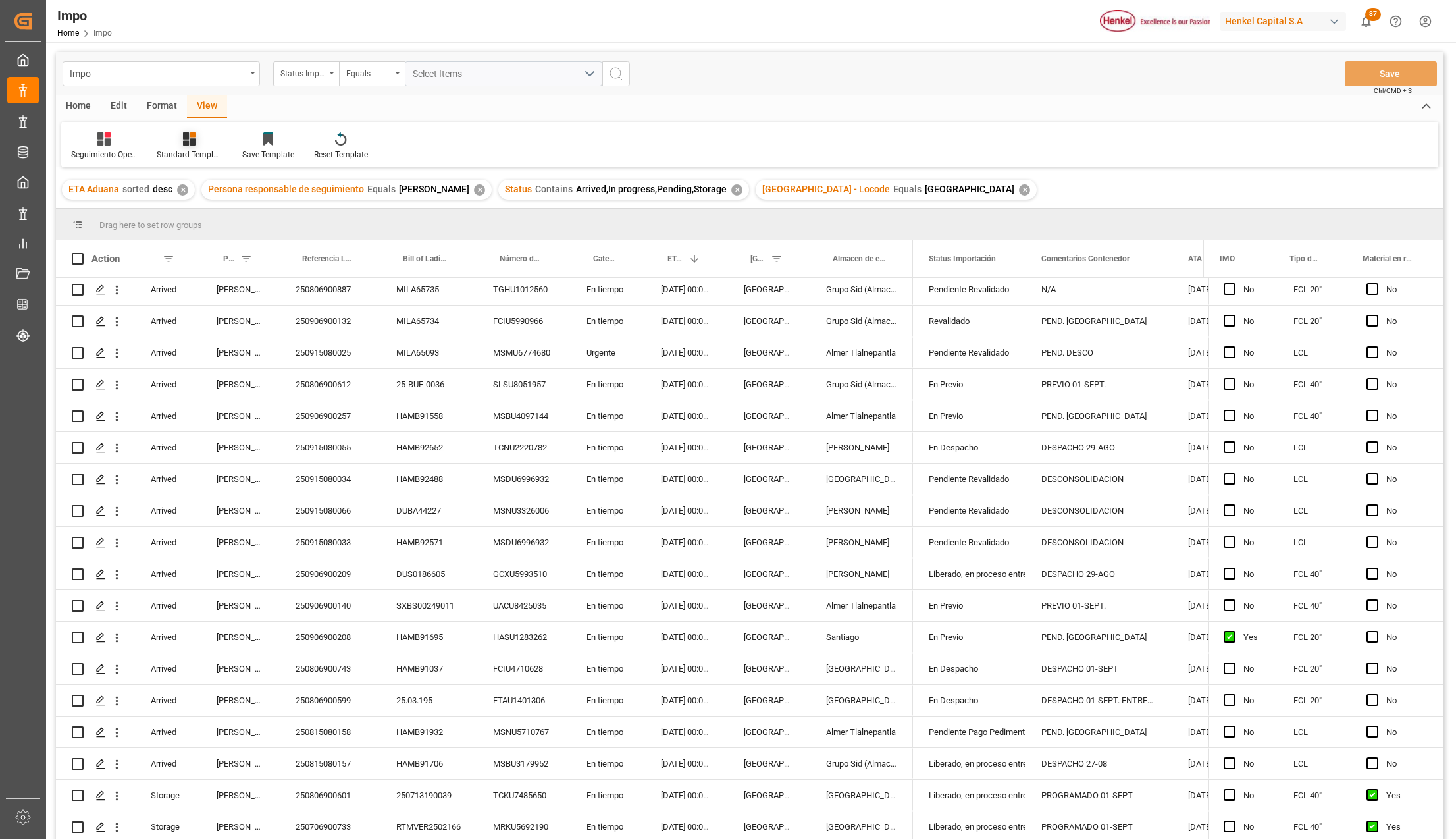
click at [196, 136] on div at bounding box center [189, 138] width 66 height 14
click at [203, 180] on div "Seguimiento Operativo" at bounding box center [224, 186] width 115 height 14
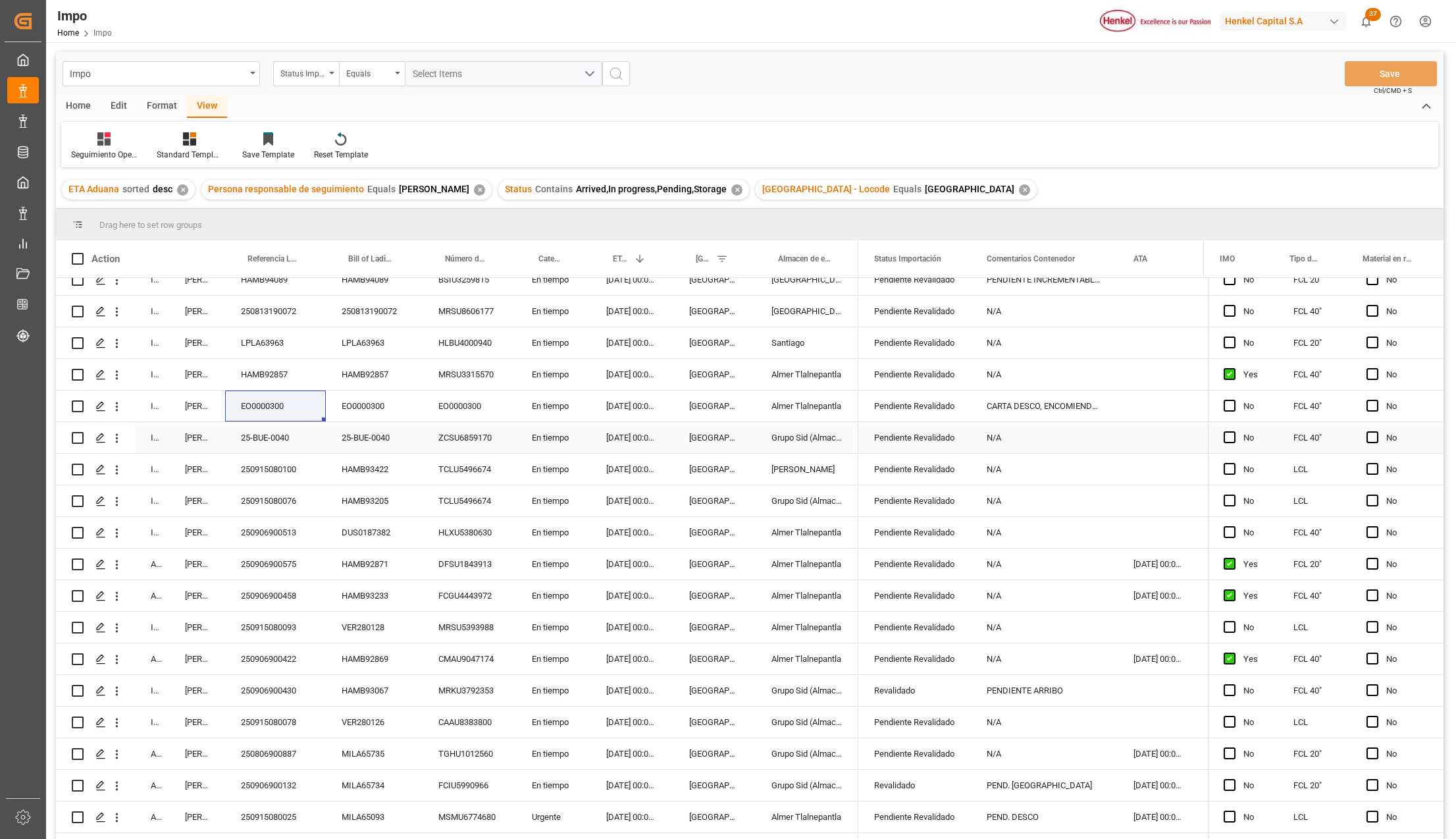
scroll to position [0, 0]
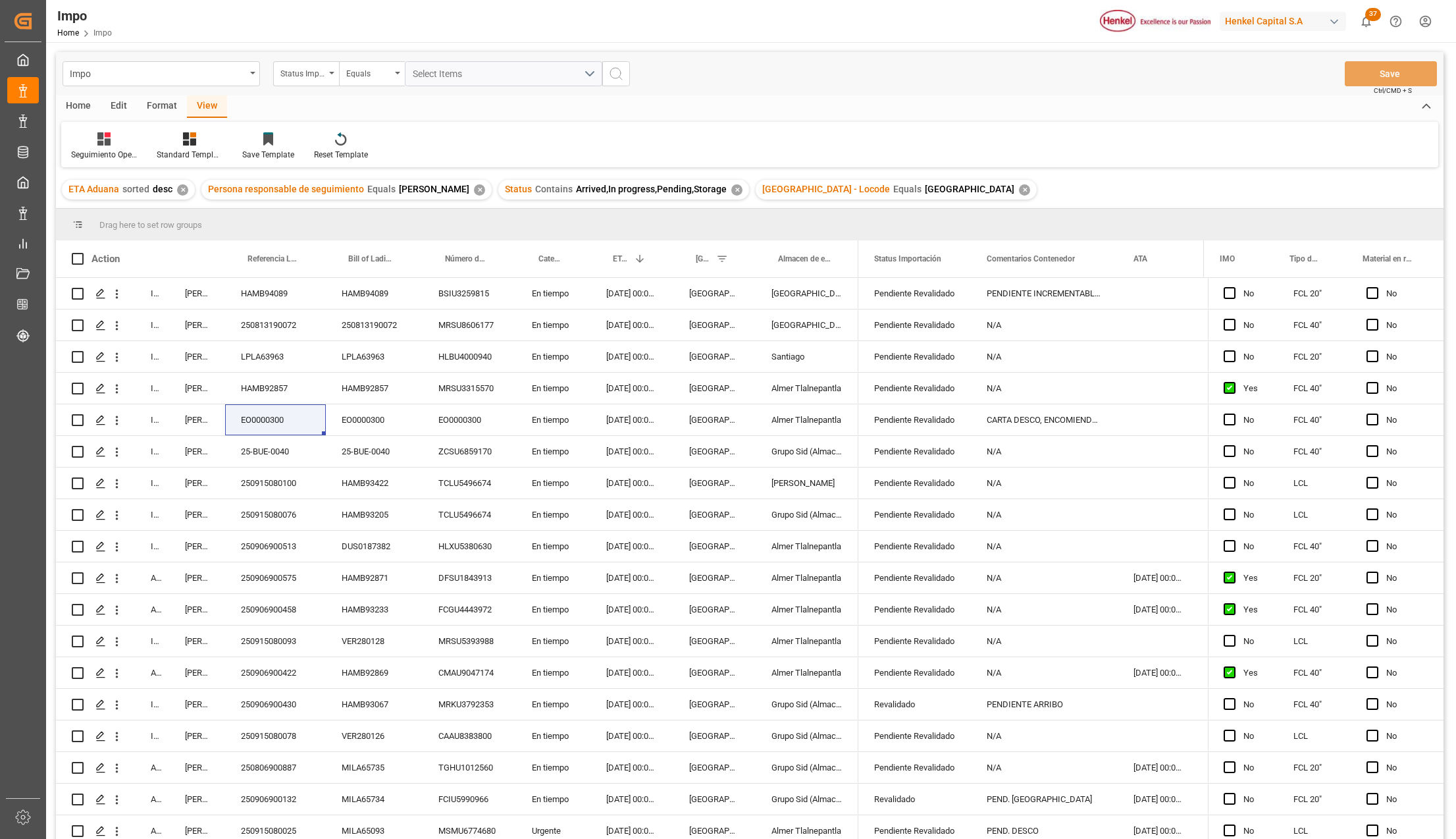
click at [167, 102] on div "Format" at bounding box center [161, 106] width 50 height 23
click at [153, 140] on icon at bounding box center [151, 139] width 14 height 14
click at [162, 189] on div "Impo Status Importación Equals Select Items Save Ctrl/CMD + S Home Edit Format …" at bounding box center [750, 463] width 1388 height 822
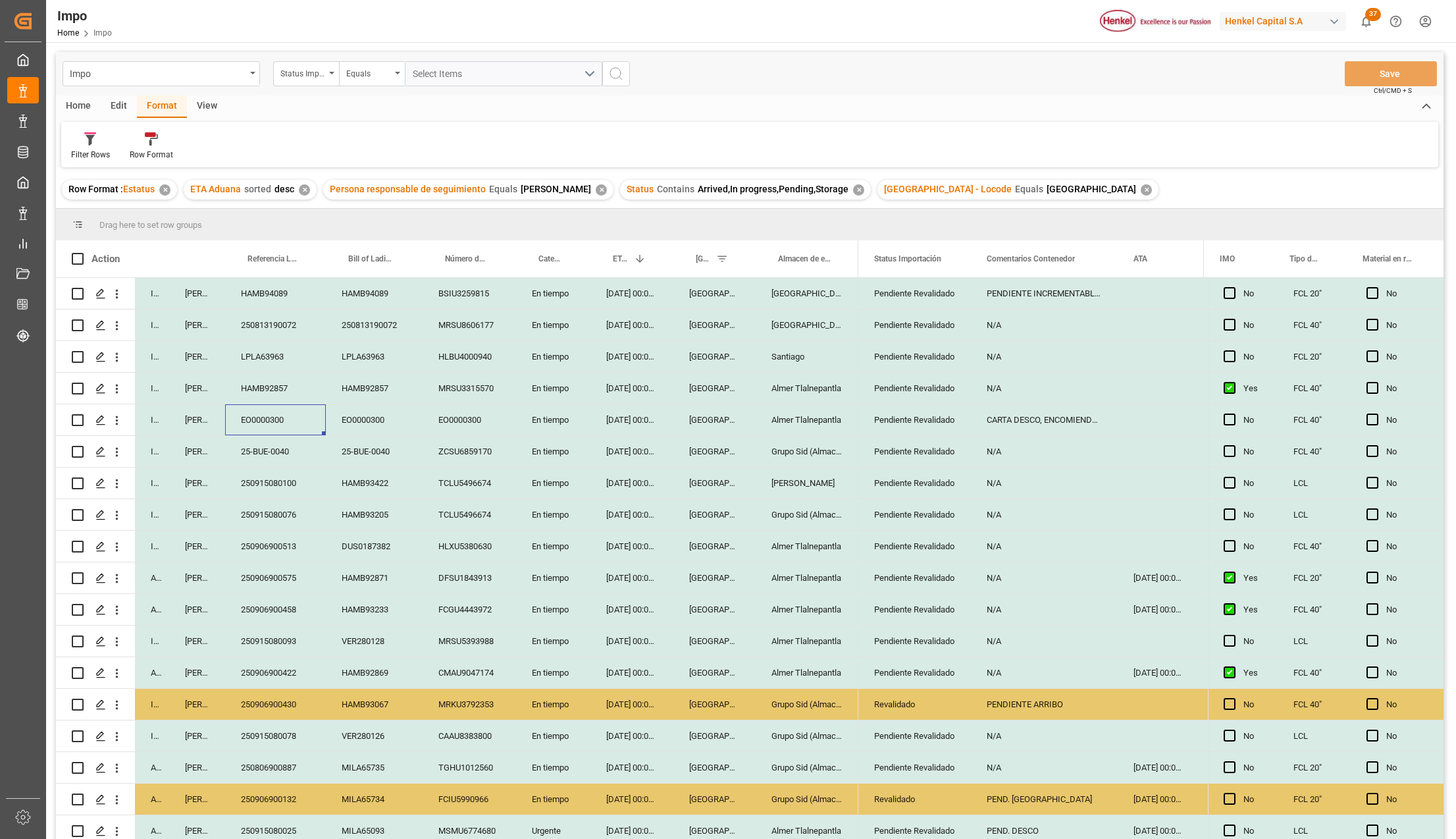
click at [897, 736] on div "Pendiente Revalidado" at bounding box center [914, 736] width 81 height 30
click at [990, 731] on div "N/A" at bounding box center [1044, 736] width 147 height 31
type input "PEND. DESCO"
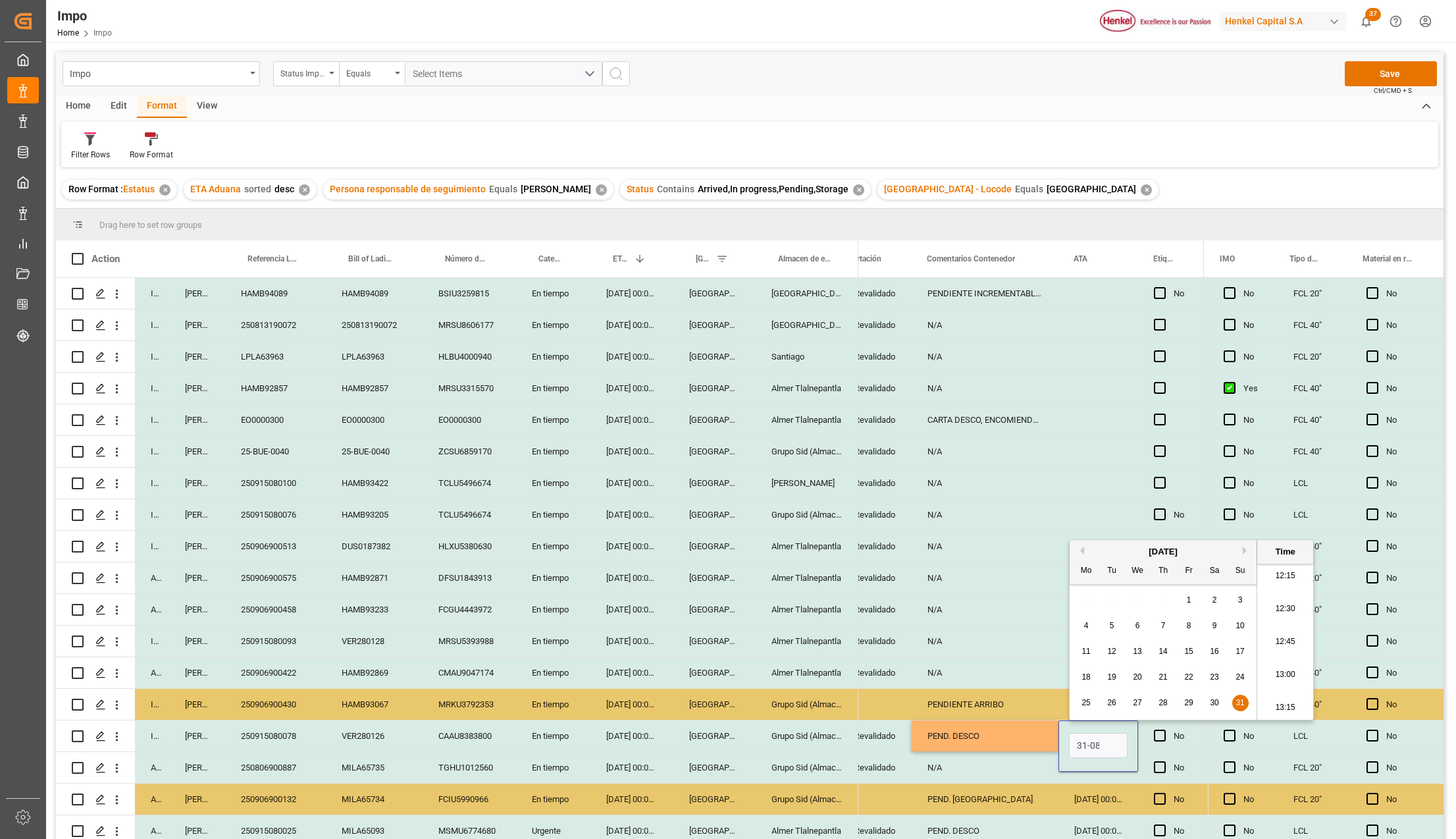
scroll to position [0, 1]
type input "31-08-2025 00:00"
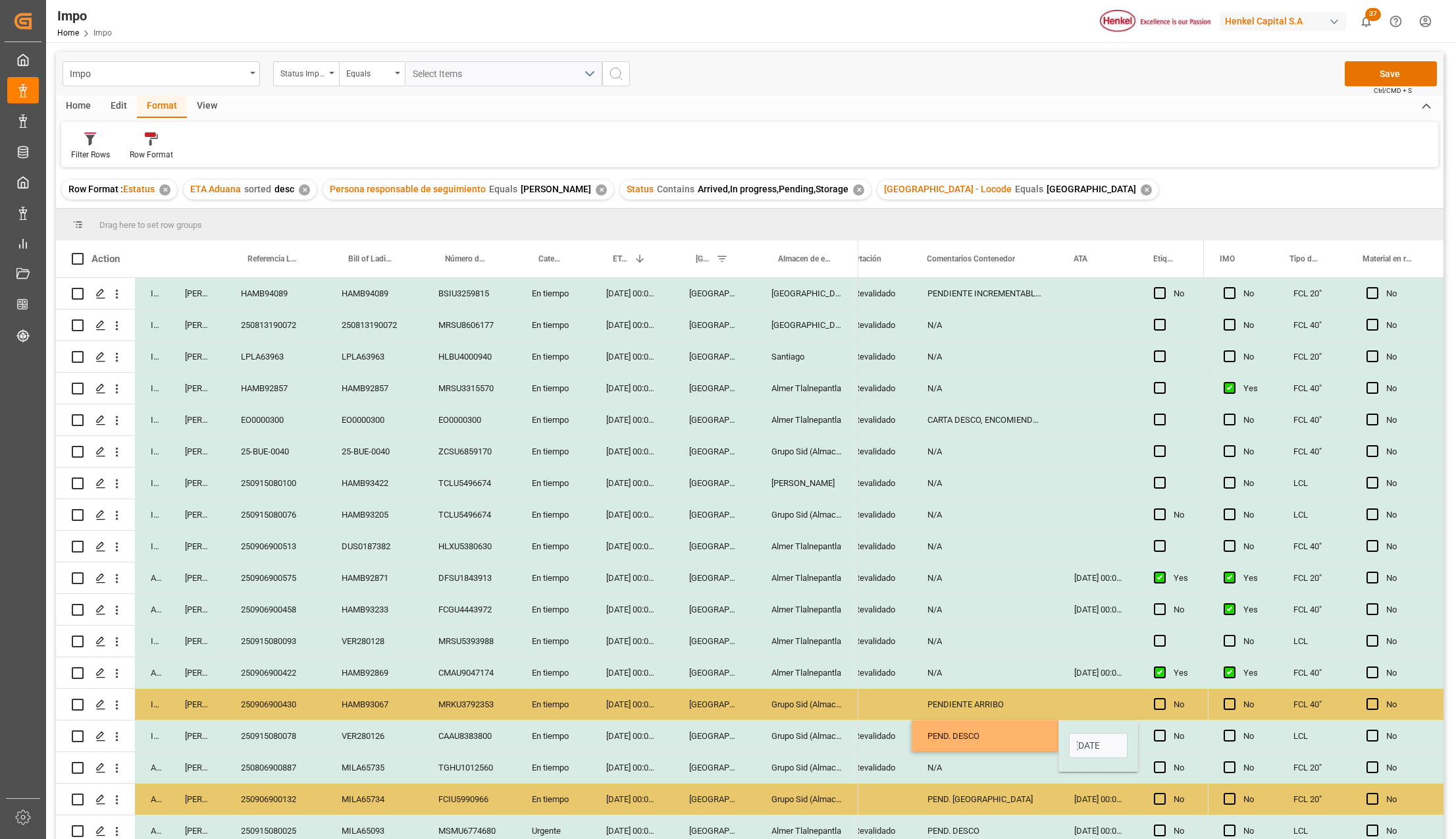
scroll to position [0, 0]
click at [1033, 736] on div "PEND. DESCO" at bounding box center [985, 736] width 147 height 31
click at [1381, 73] on button "Save" at bounding box center [1391, 74] width 92 height 25
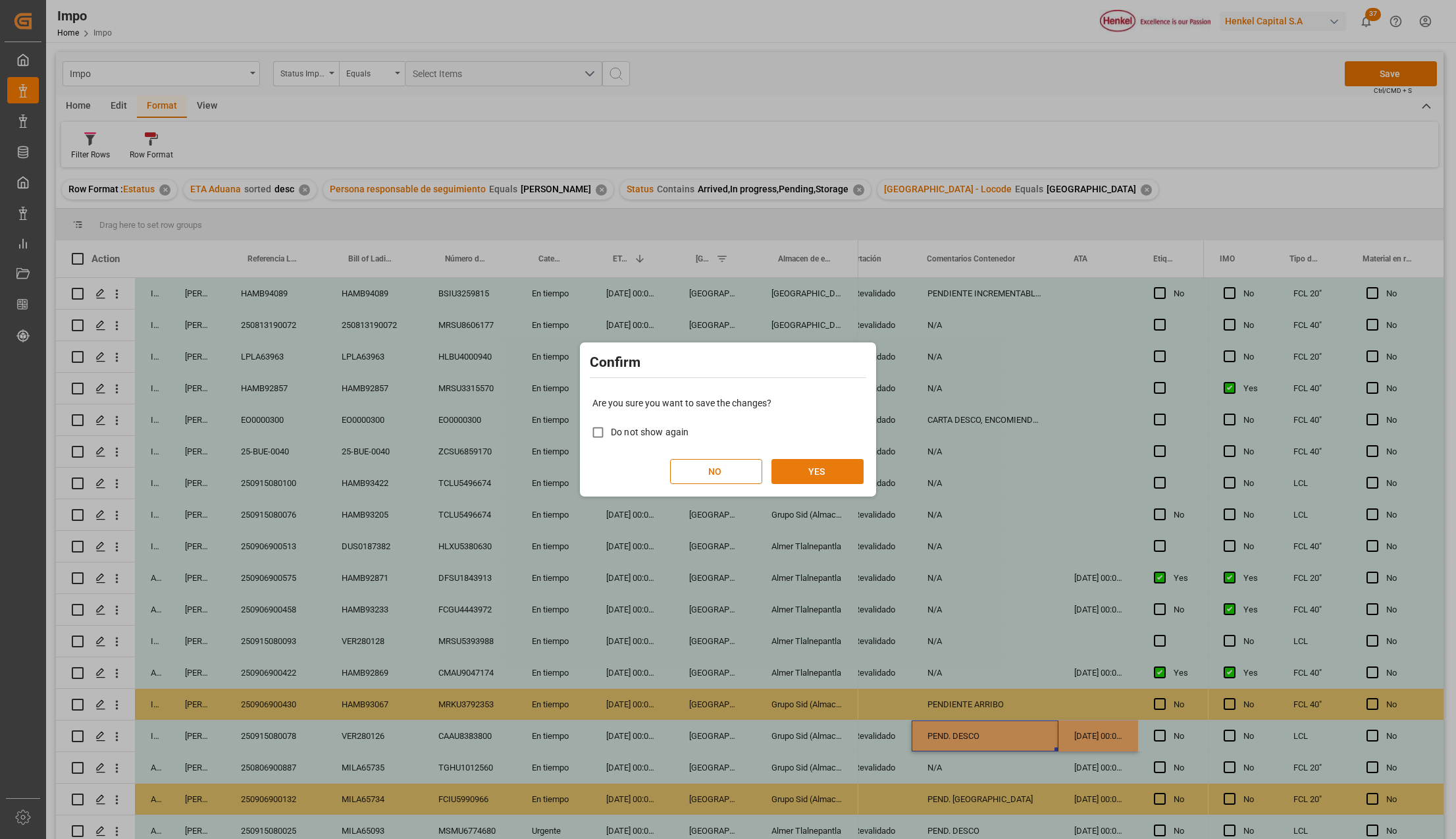
click at [787, 470] on button "YES" at bounding box center [818, 472] width 92 height 25
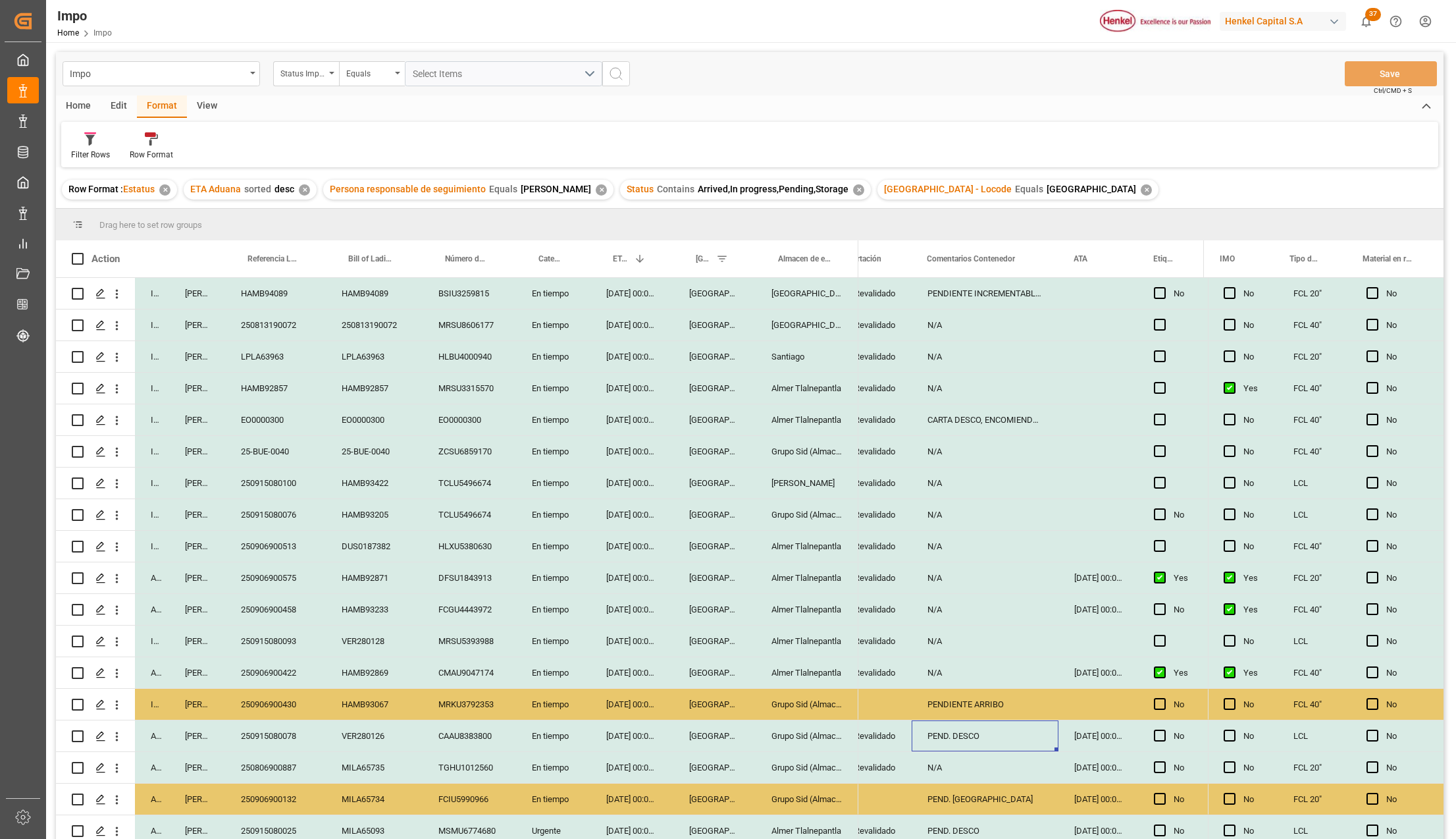
click at [694, 564] on div "[GEOGRAPHIC_DATA]" at bounding box center [714, 578] width 83 height 31
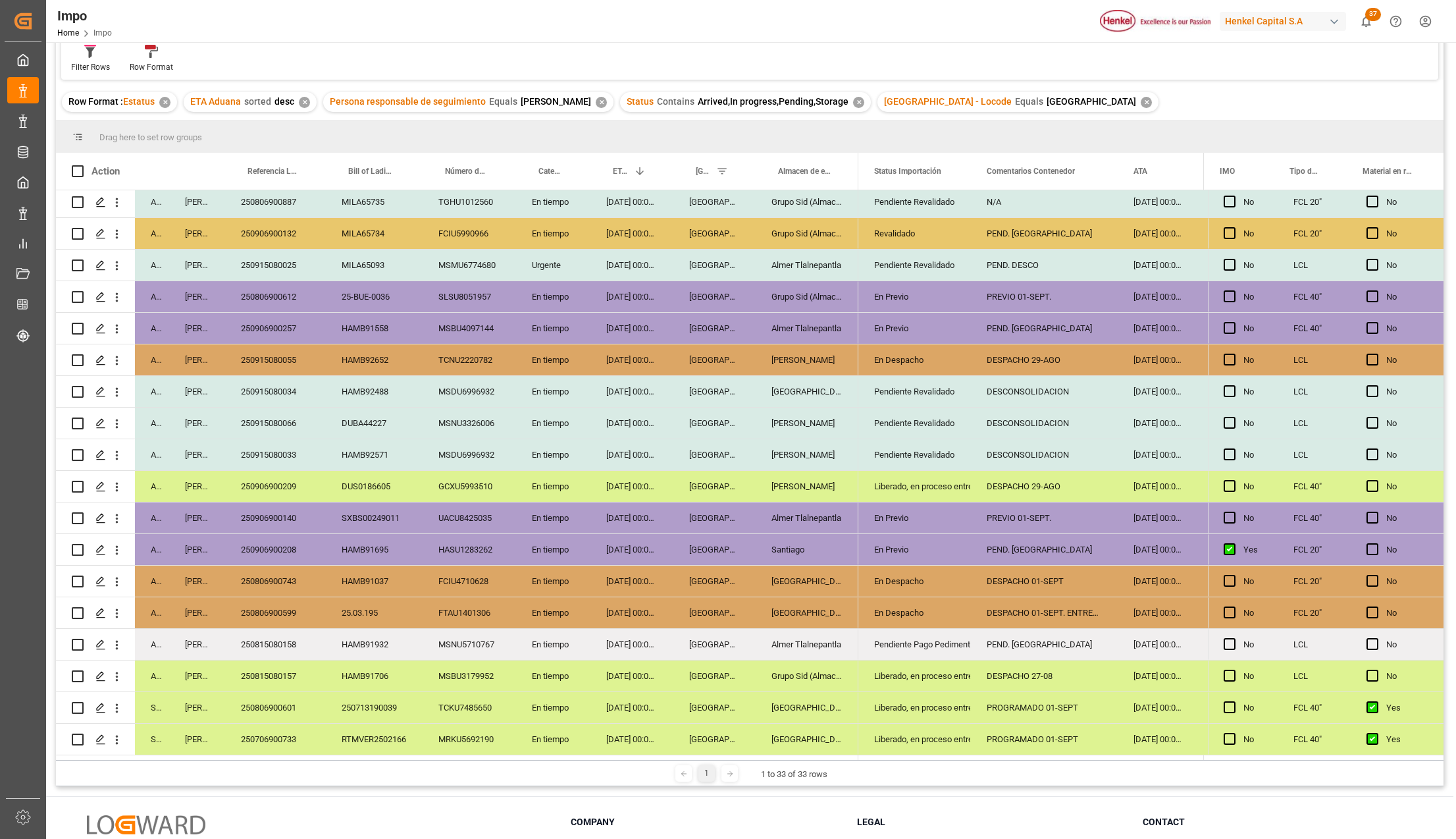
scroll to position [175, 0]
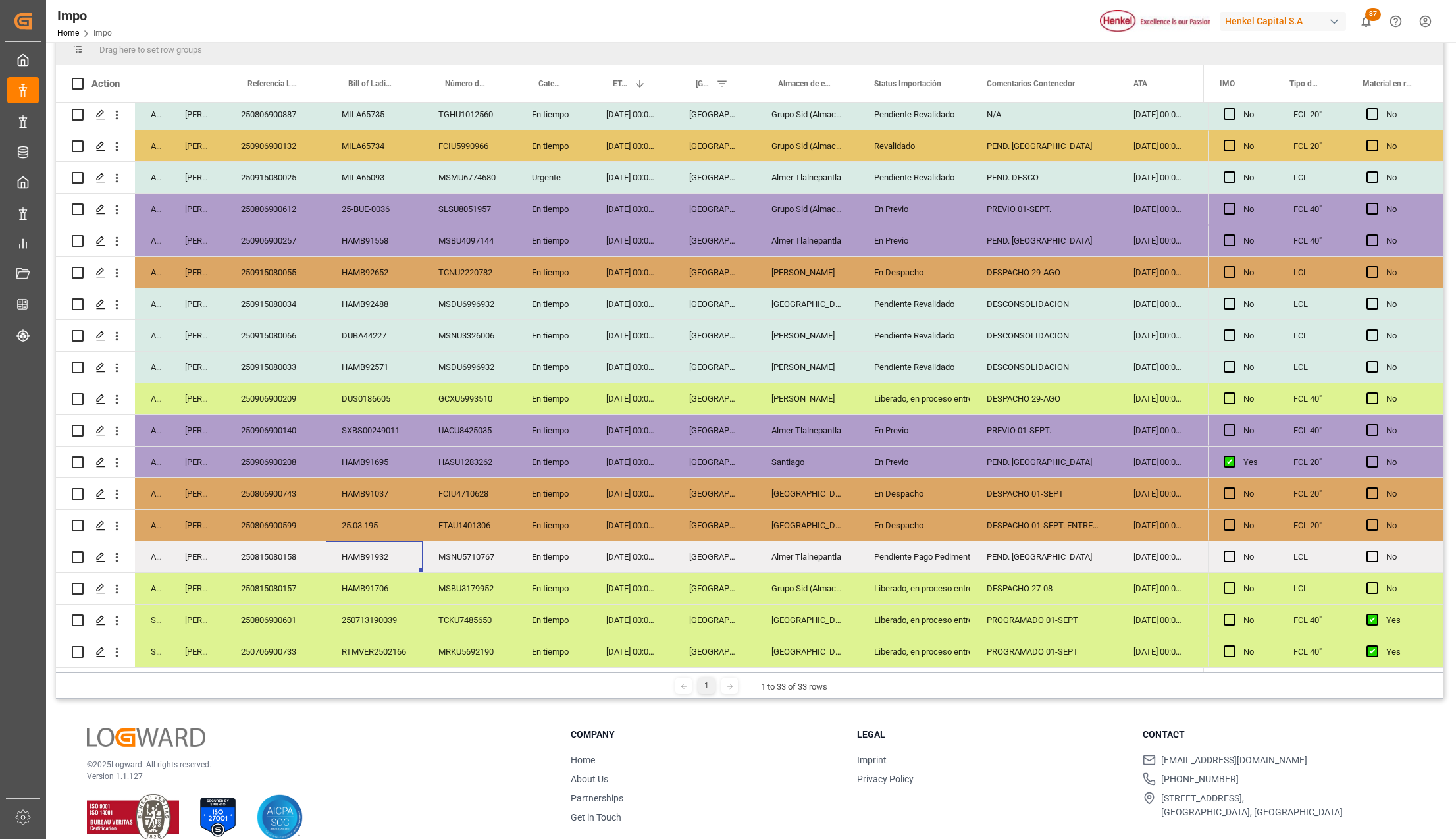
click at [370, 561] on div "HAMB91932" at bounding box center [374, 557] width 97 height 31
click at [290, 557] on div "250815080158" at bounding box center [275, 557] width 101 height 31
click at [935, 554] on div "Pendiente Pago Pedimento" at bounding box center [914, 557] width 81 height 30
click at [1016, 427] on div "PREVIO 01-SEPT." at bounding box center [1044, 430] width 147 height 31
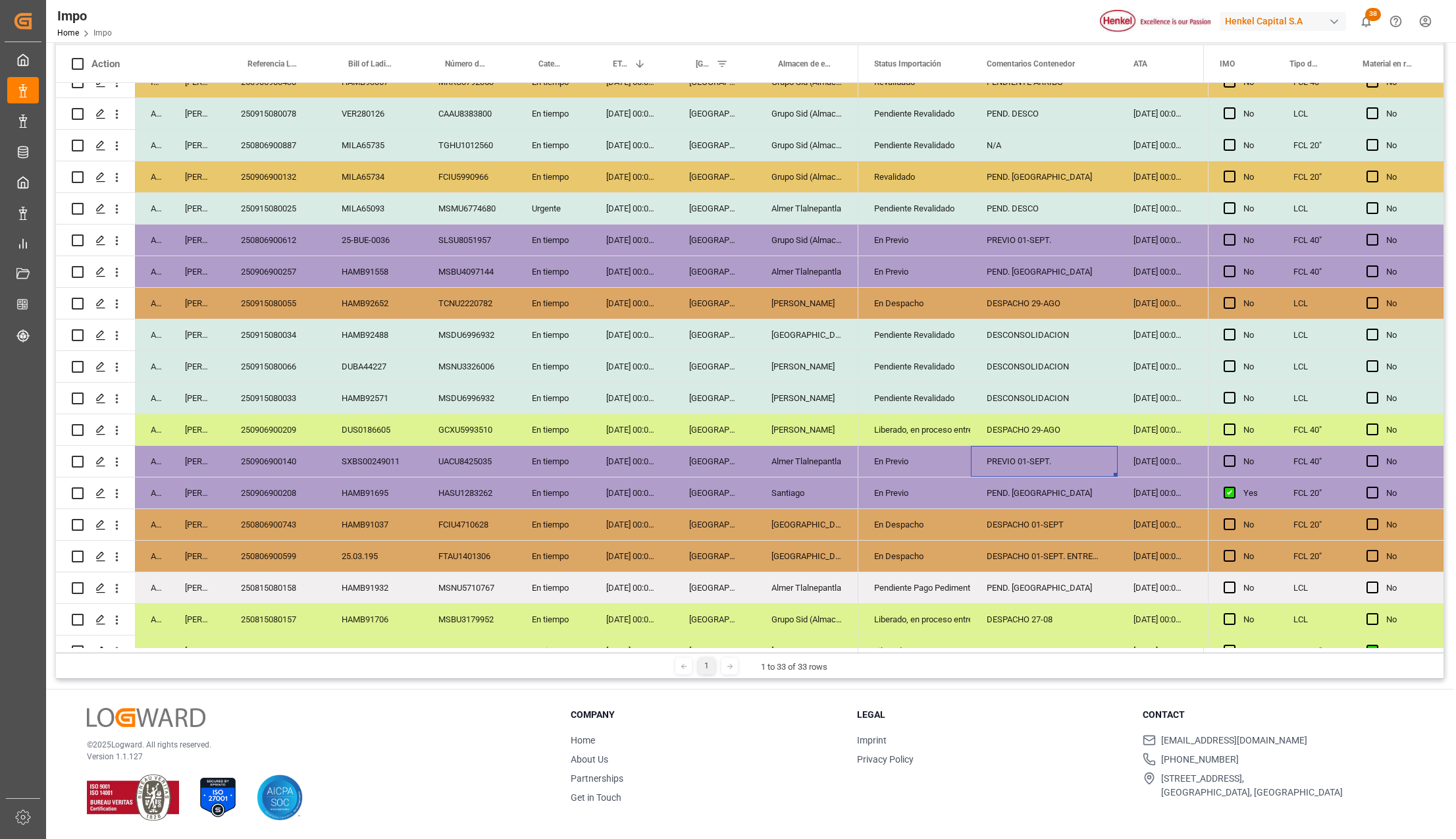
scroll to position [483, 0]
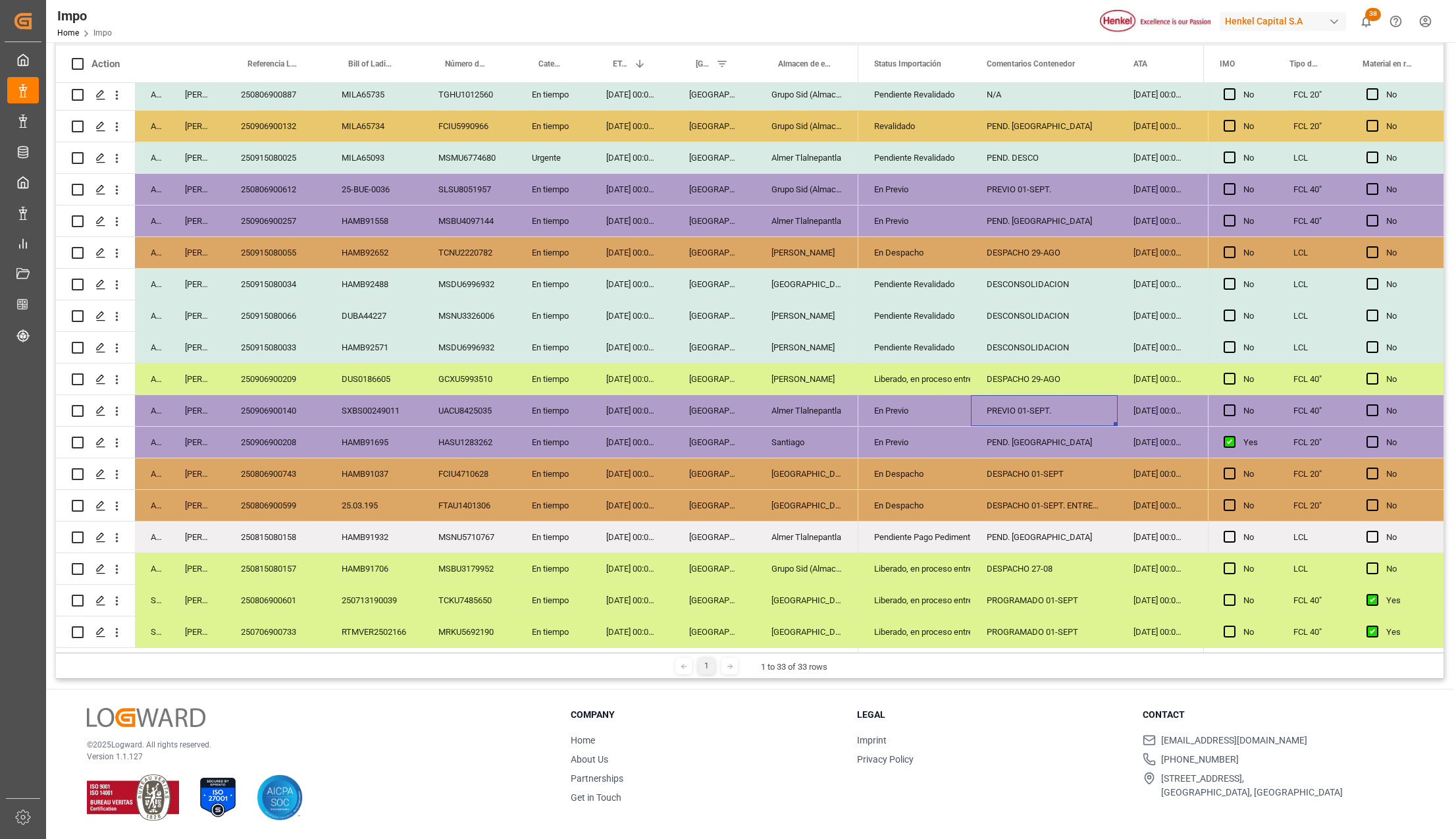
click at [296, 535] on div "250815080158" at bounding box center [275, 537] width 101 height 31
click at [956, 535] on div "Pendiente Pago Pedimento" at bounding box center [914, 537] width 81 height 30
click at [283, 530] on div "250815080158" at bounding box center [275, 537] width 101 height 31
click at [282, 530] on div "250815080158" at bounding box center [275, 537] width 101 height 31
click at [282, 532] on input "250815080158" at bounding box center [276, 545] width 80 height 25
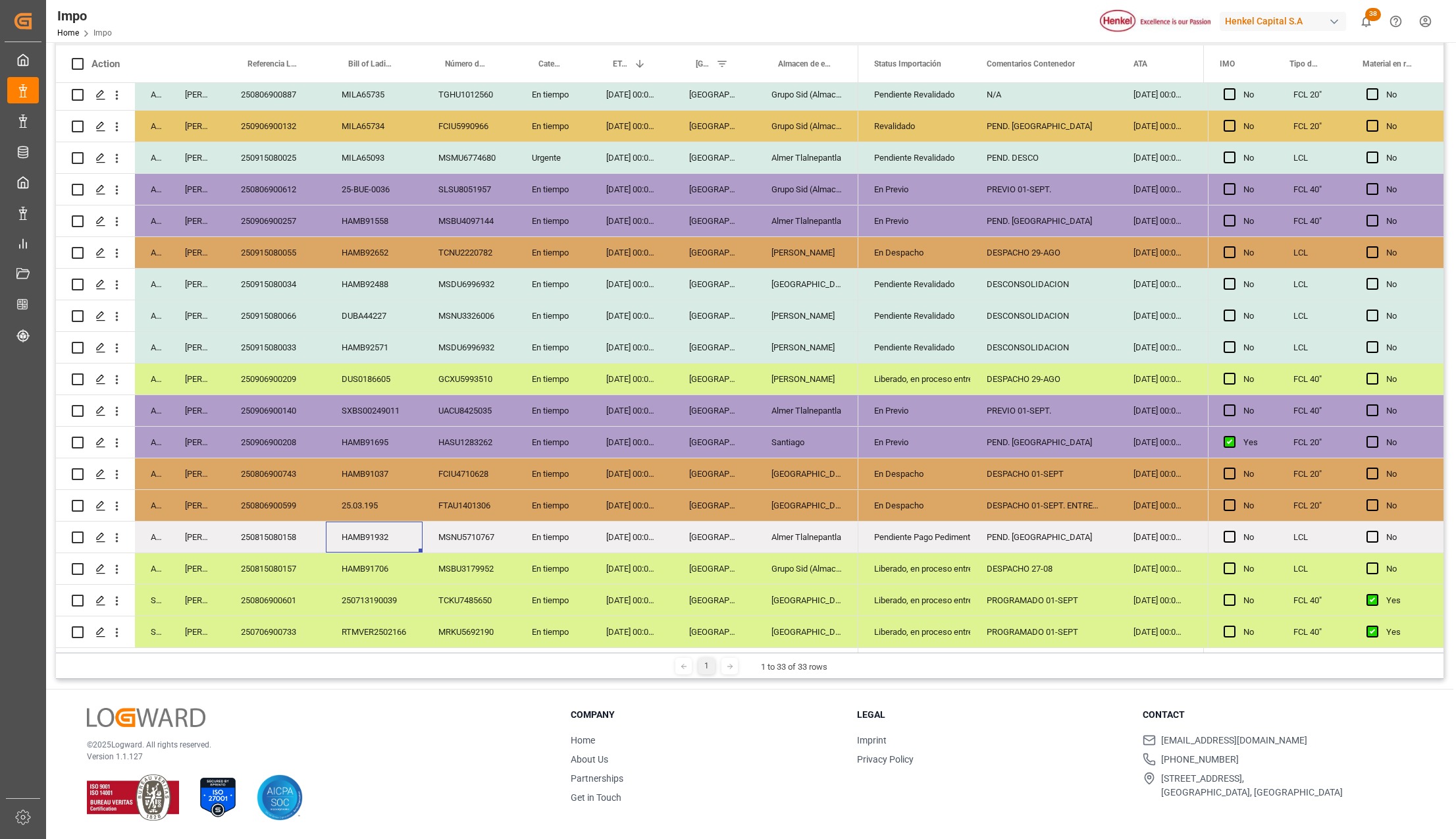
click at [402, 541] on div "HAMB91932" at bounding box center [374, 537] width 97 height 31
